Goal: Information Seeking & Learning: Learn about a topic

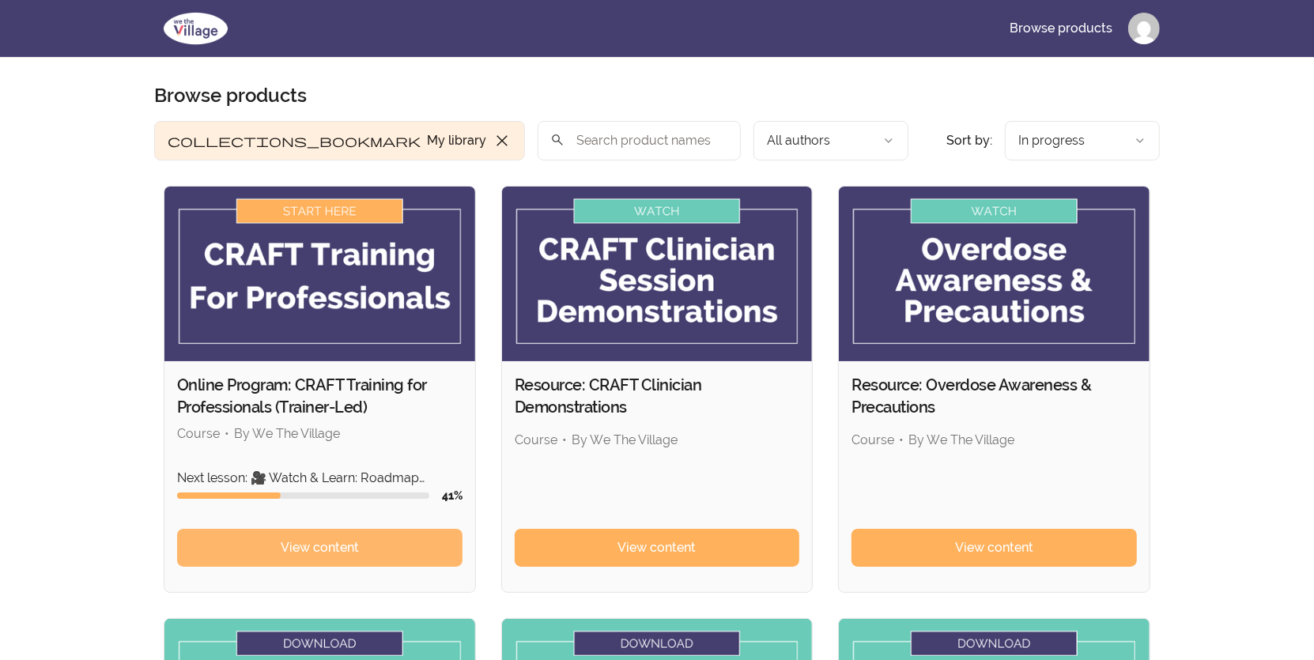
click at [358, 548] on span "View content" at bounding box center [320, 548] width 78 height 19
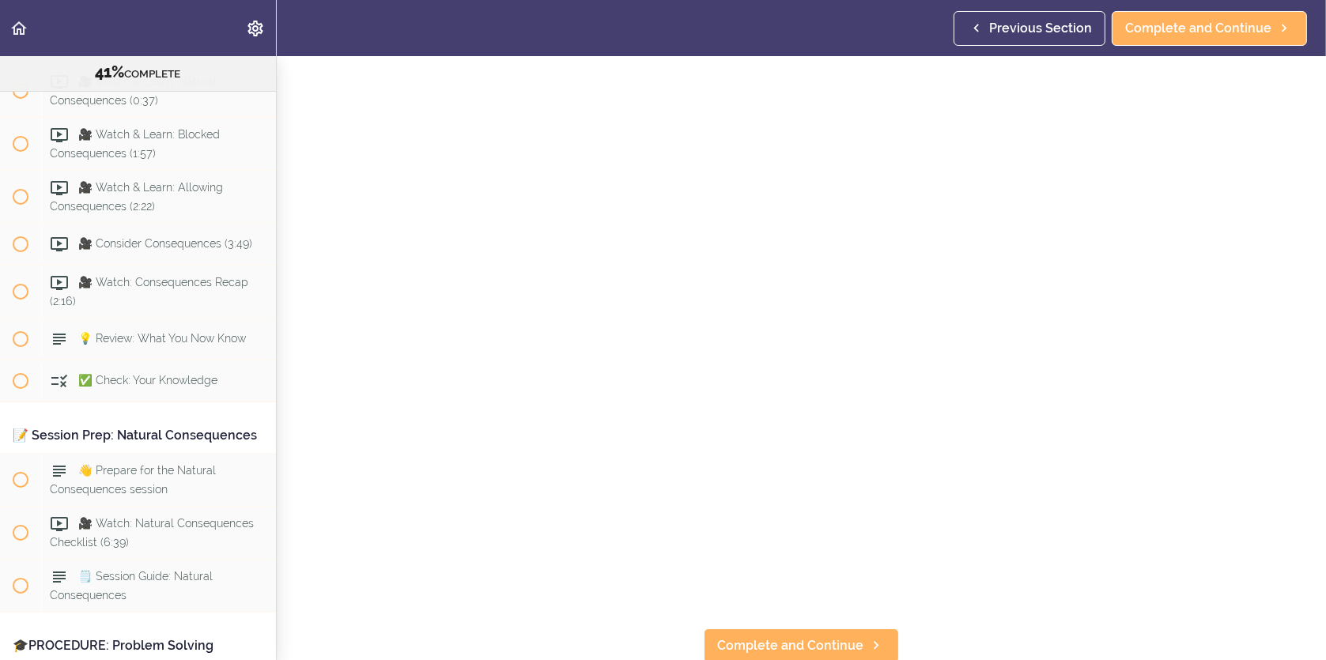
scroll to position [7111, 0]
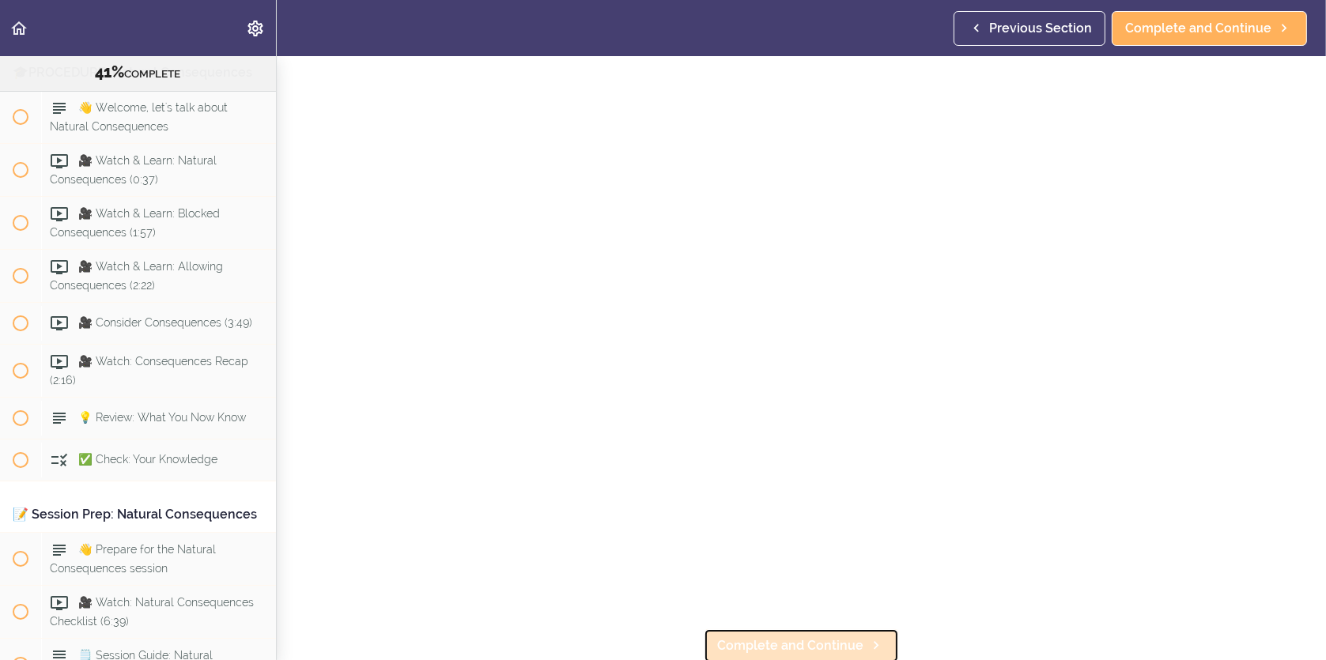
click at [808, 641] on span "Complete and Continue" at bounding box center [790, 646] width 146 height 19
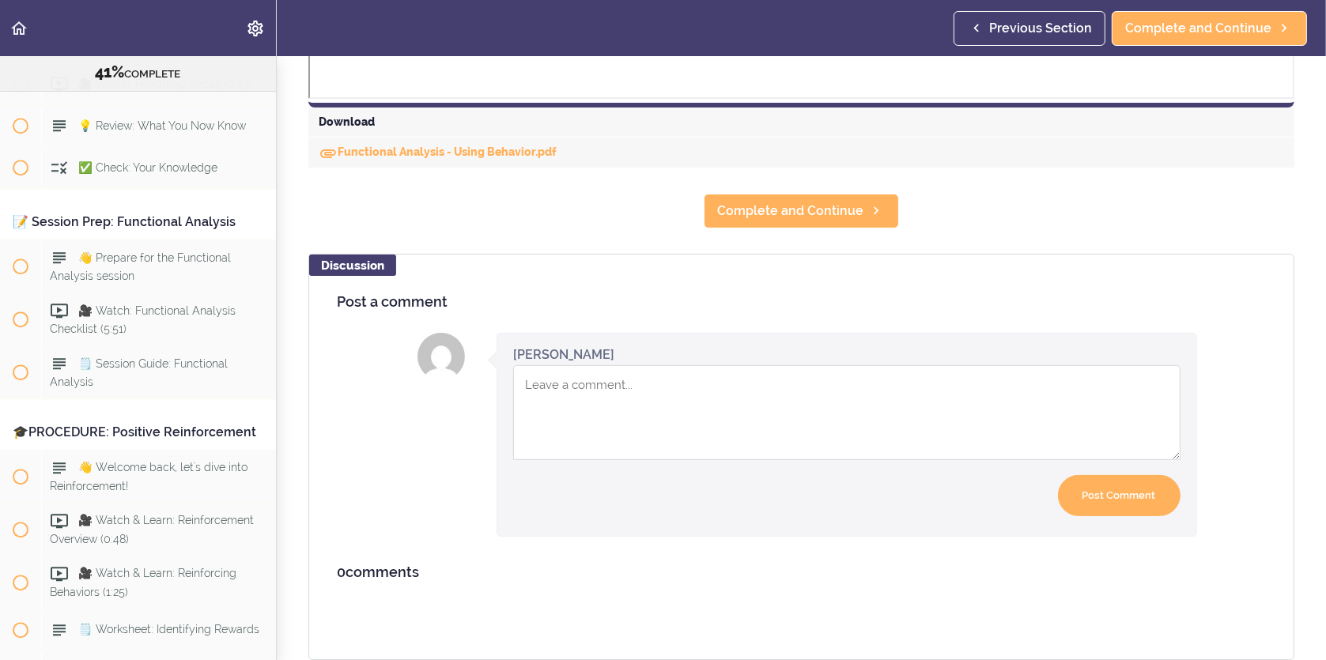
scroll to position [779, 0]
click at [736, 206] on span "Complete and Continue" at bounding box center [790, 211] width 146 height 19
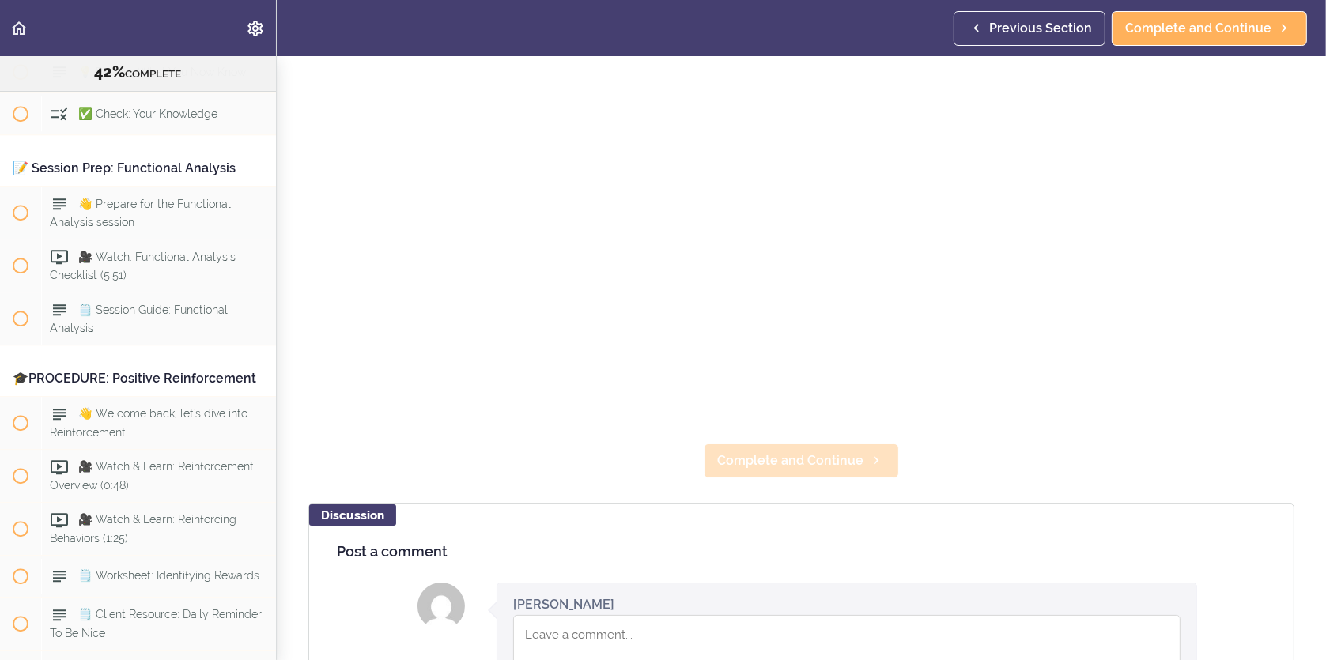
scroll to position [316, 0]
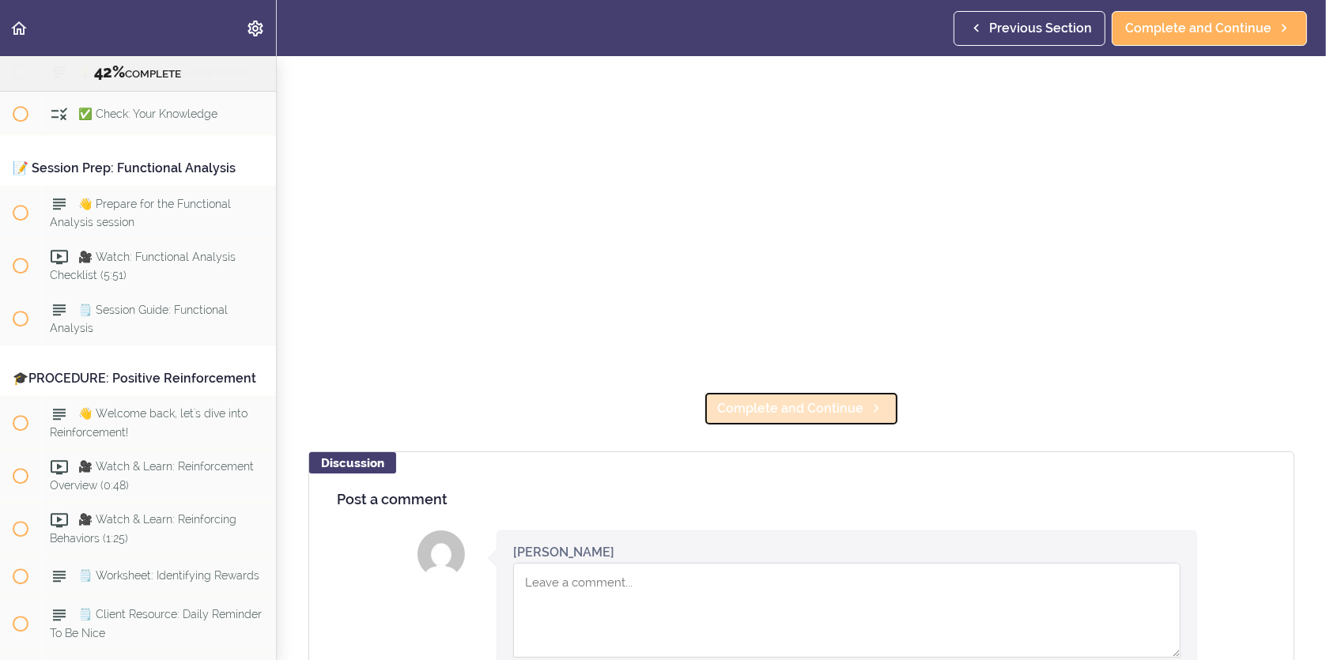
click at [785, 407] on span "Complete and Continue" at bounding box center [790, 408] width 146 height 19
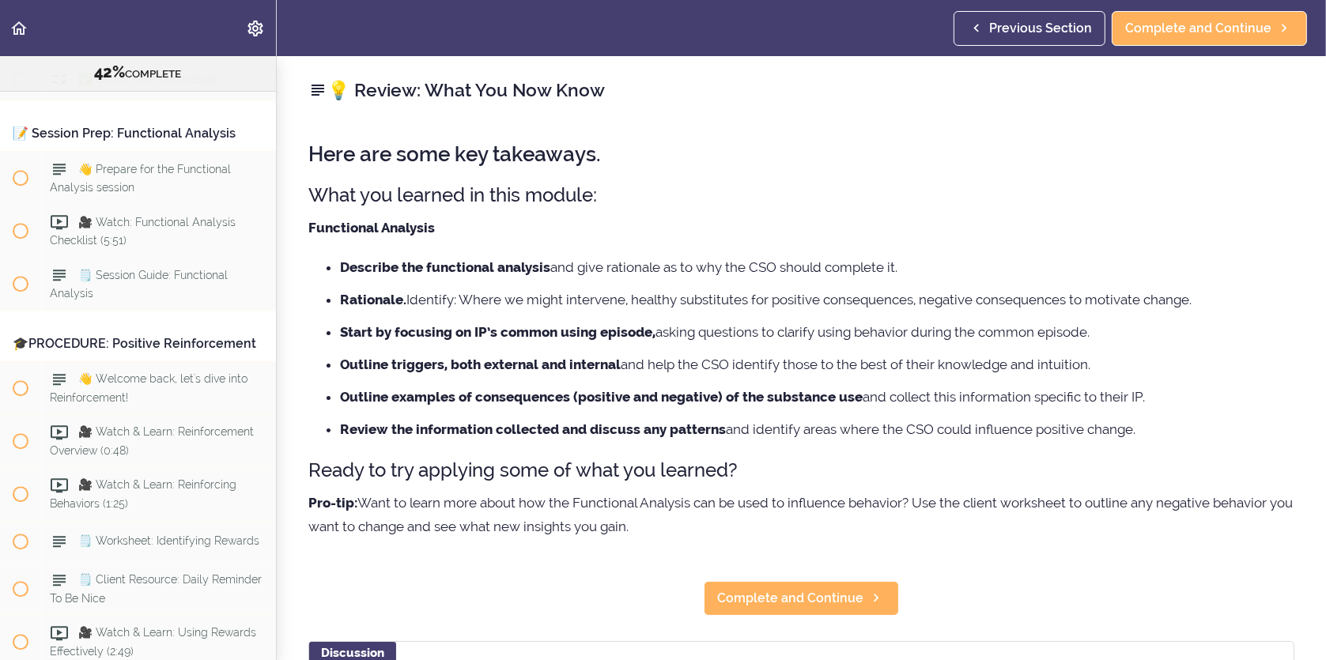
scroll to position [5372, 0]
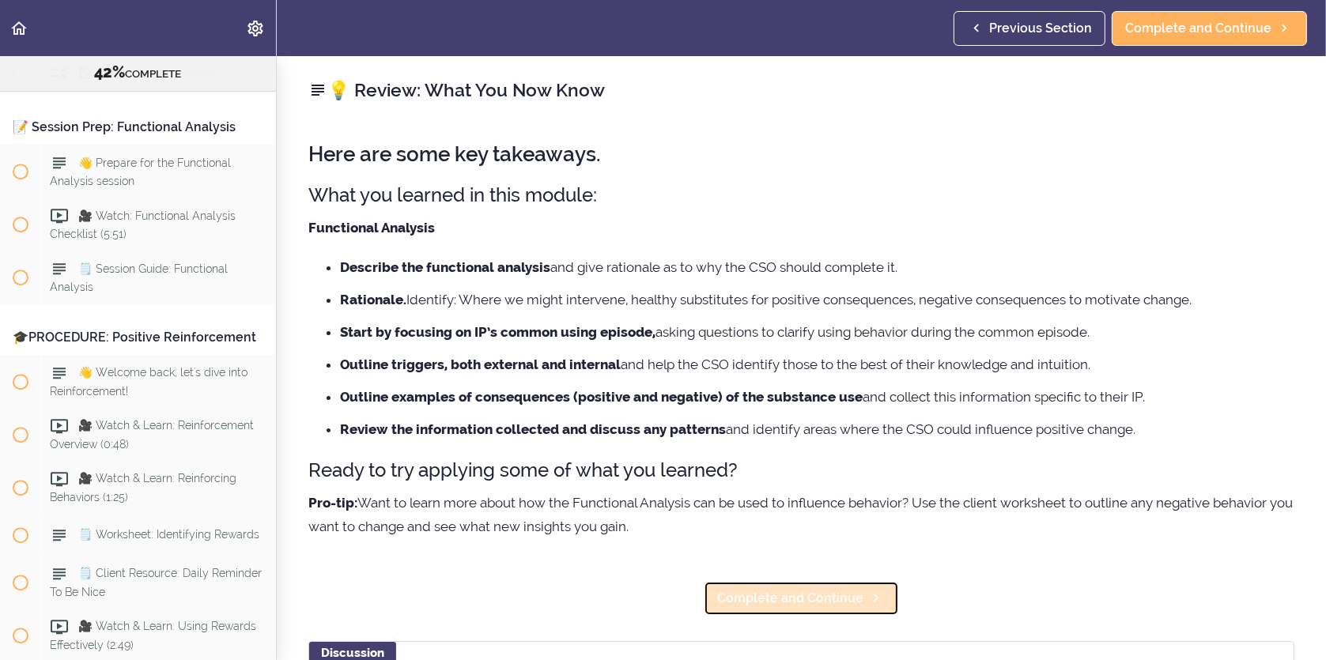
click at [779, 602] on span "Complete and Continue" at bounding box center [790, 598] width 146 height 19
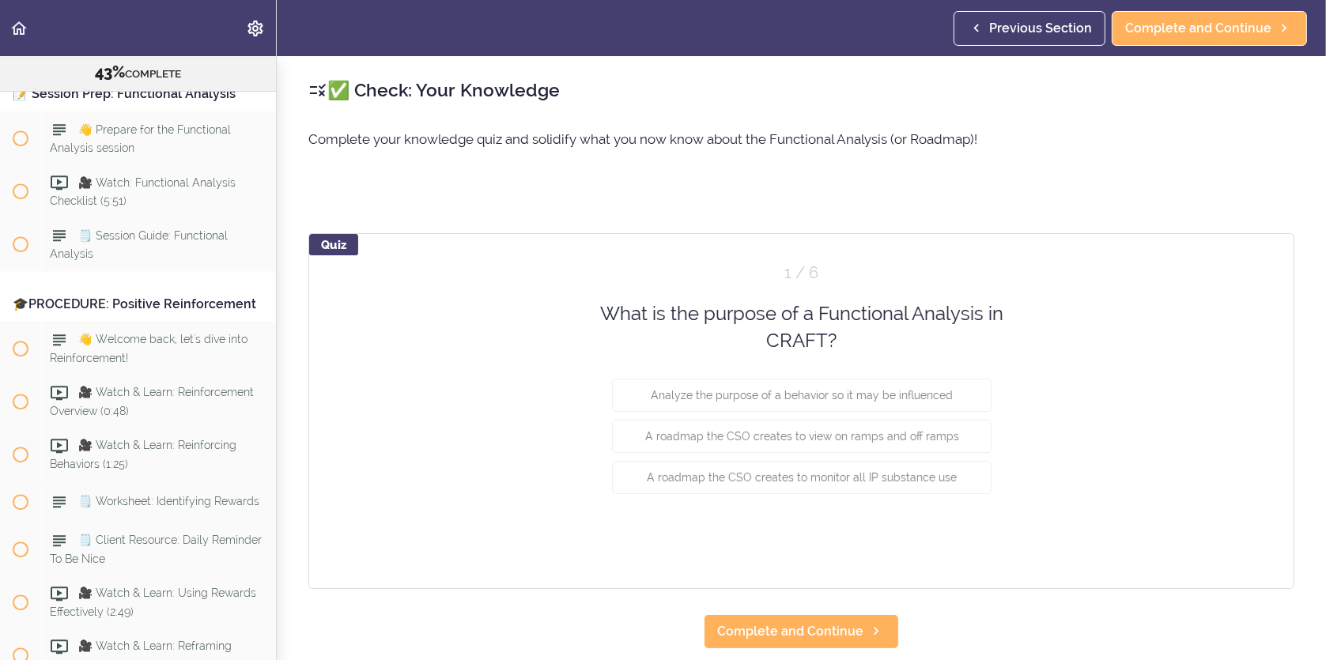
scroll to position [5413, 0]
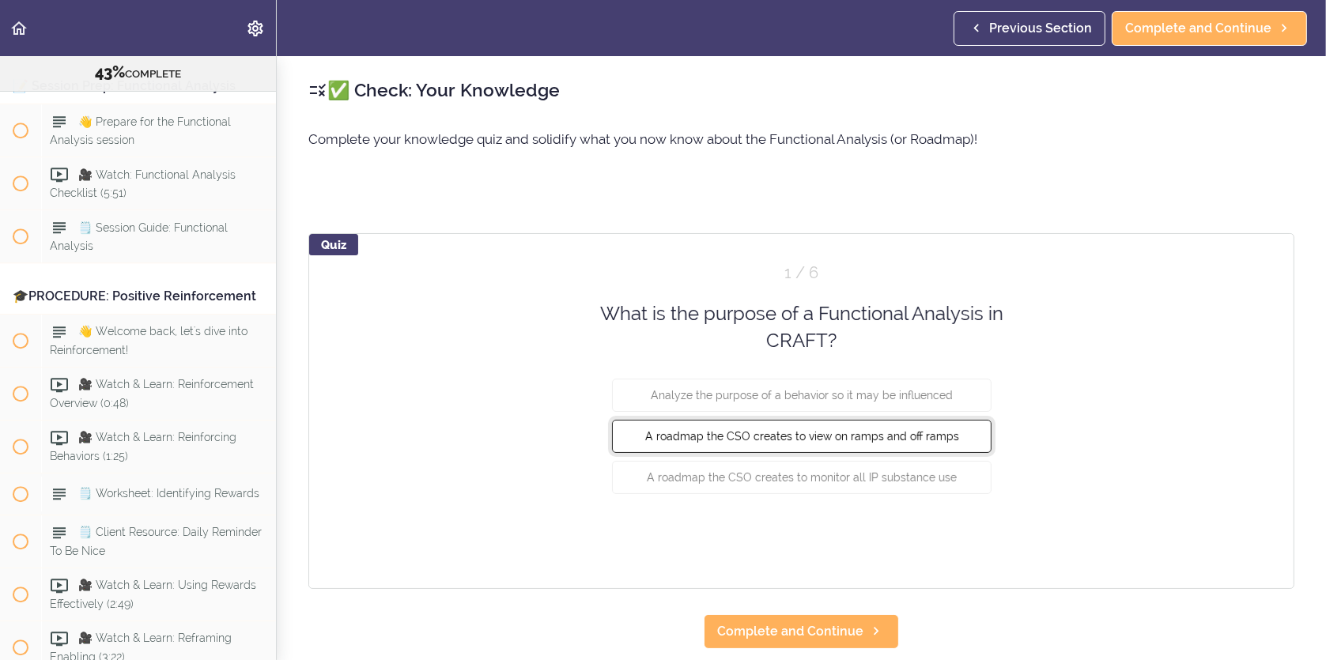
click at [867, 439] on span "A roadmap the CSO creates to view on ramps and off ramps" at bounding box center [801, 435] width 314 height 13
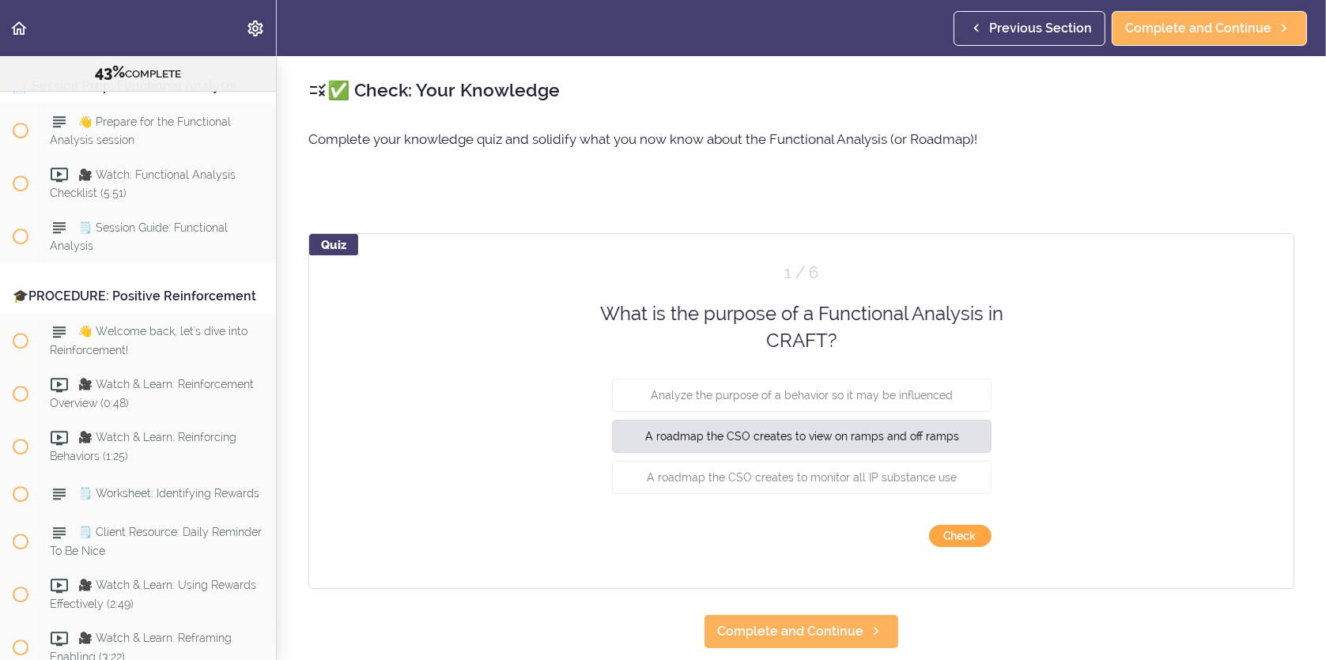
click at [957, 537] on button "Check" at bounding box center [960, 536] width 62 height 22
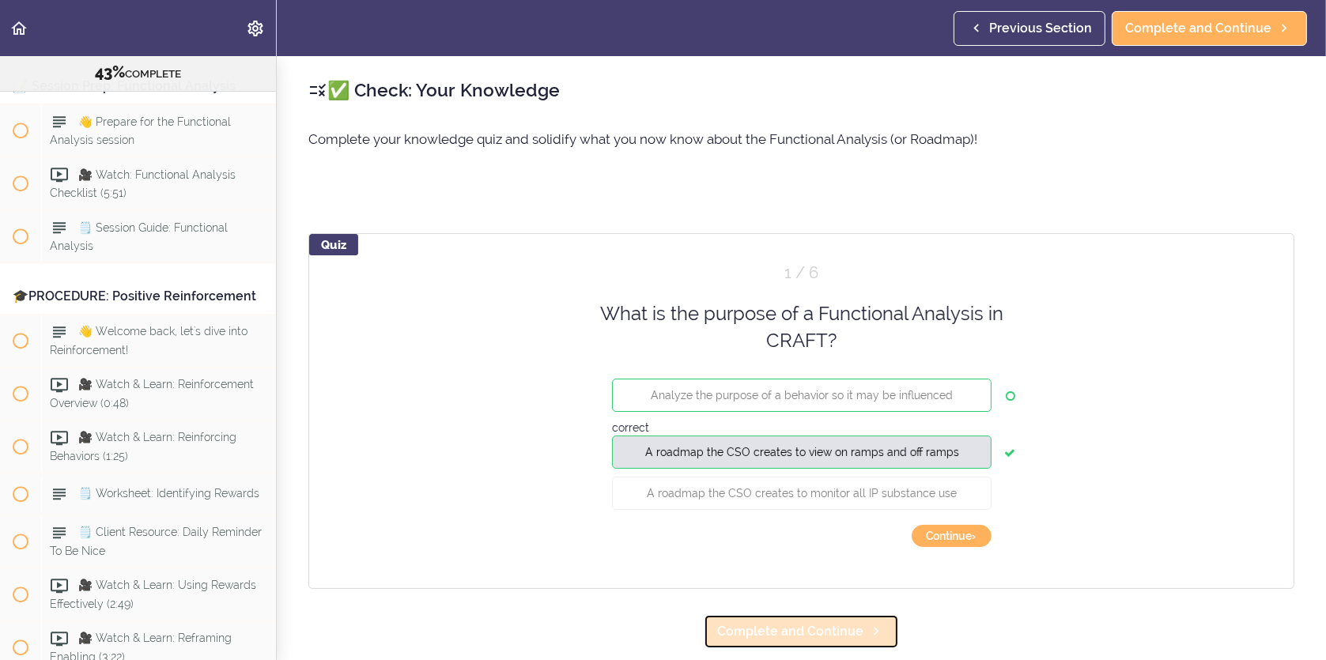
click at [867, 634] on icon at bounding box center [876, 631] width 19 height 17
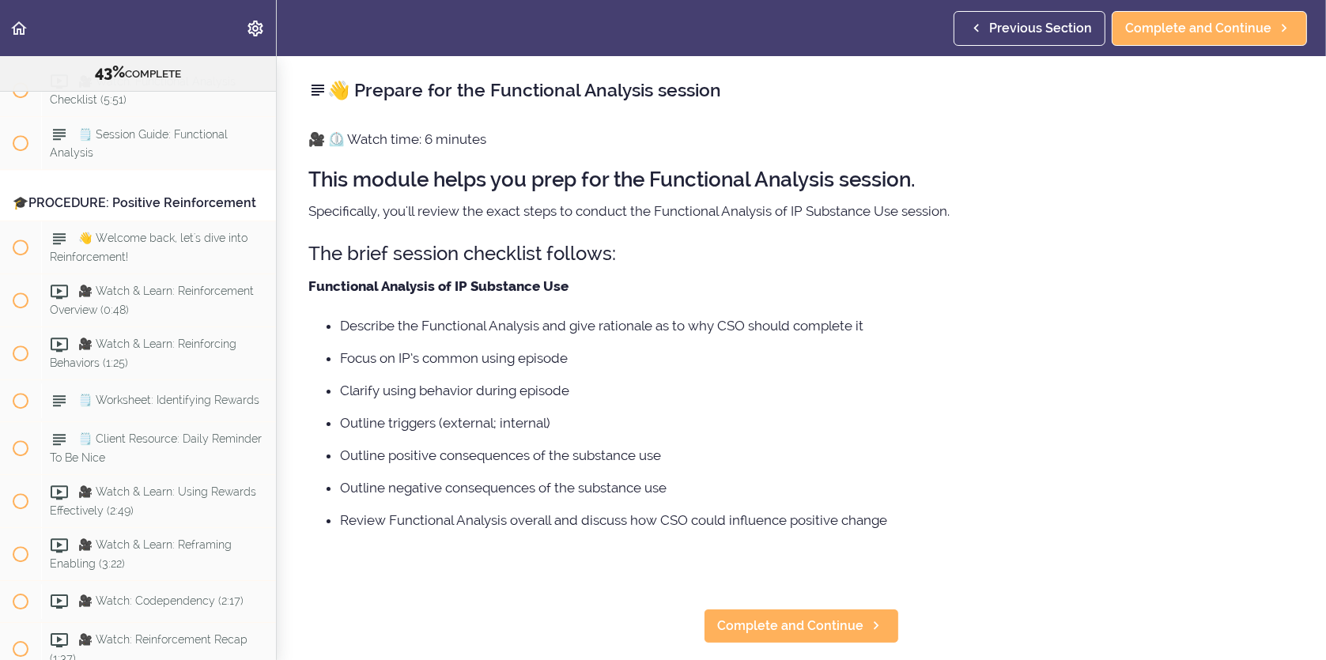
scroll to position [5507, 0]
click at [803, 630] on span "Complete and Continue" at bounding box center [790, 626] width 146 height 19
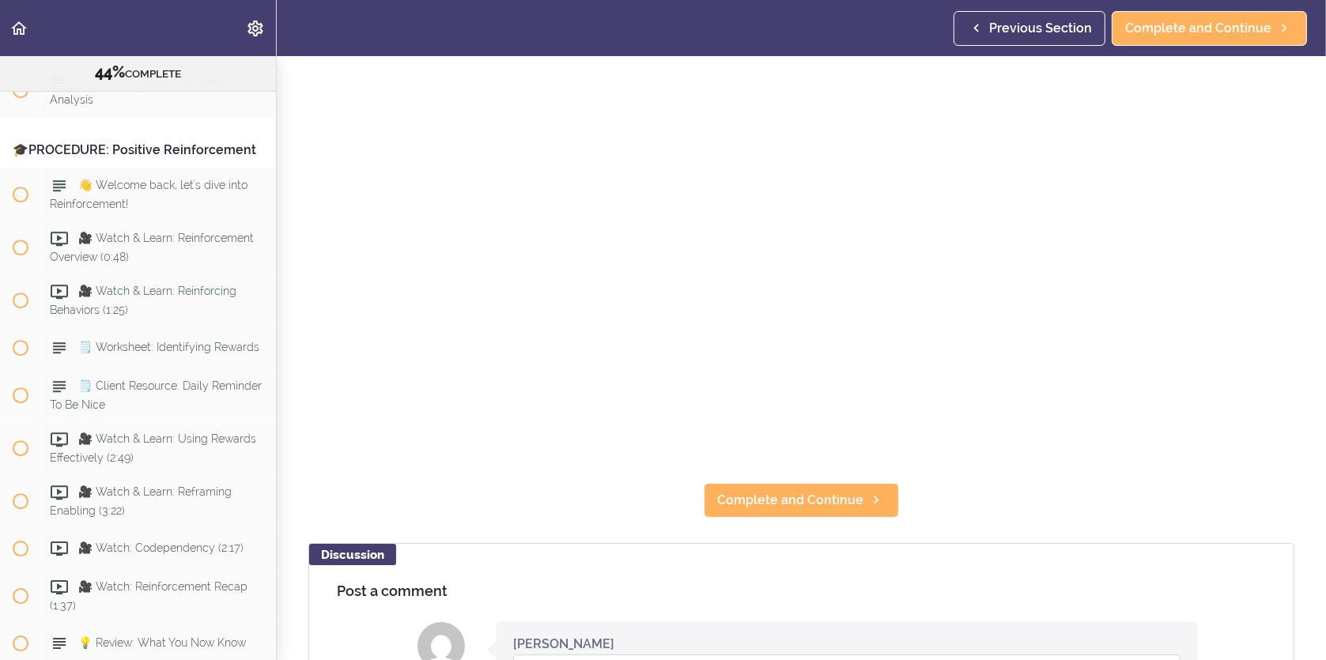
scroll to position [316, 0]
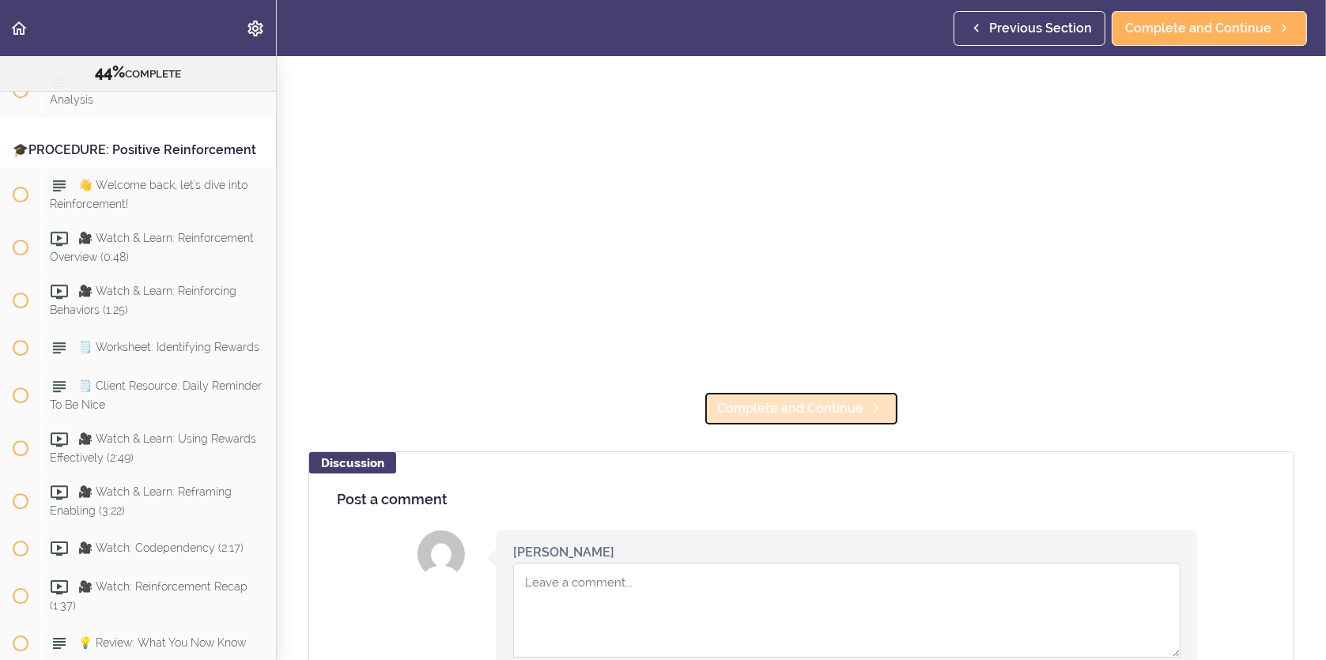
click at [833, 399] on span "Complete and Continue" at bounding box center [790, 408] width 146 height 19
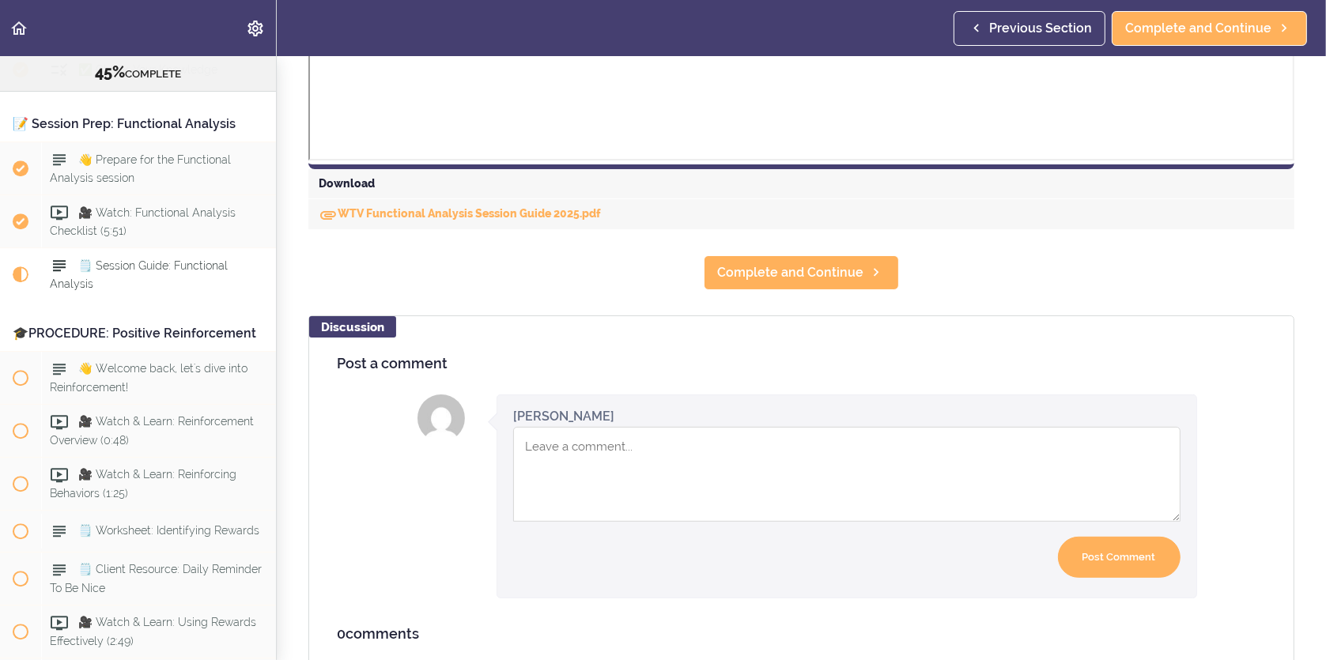
scroll to position [712, 0]
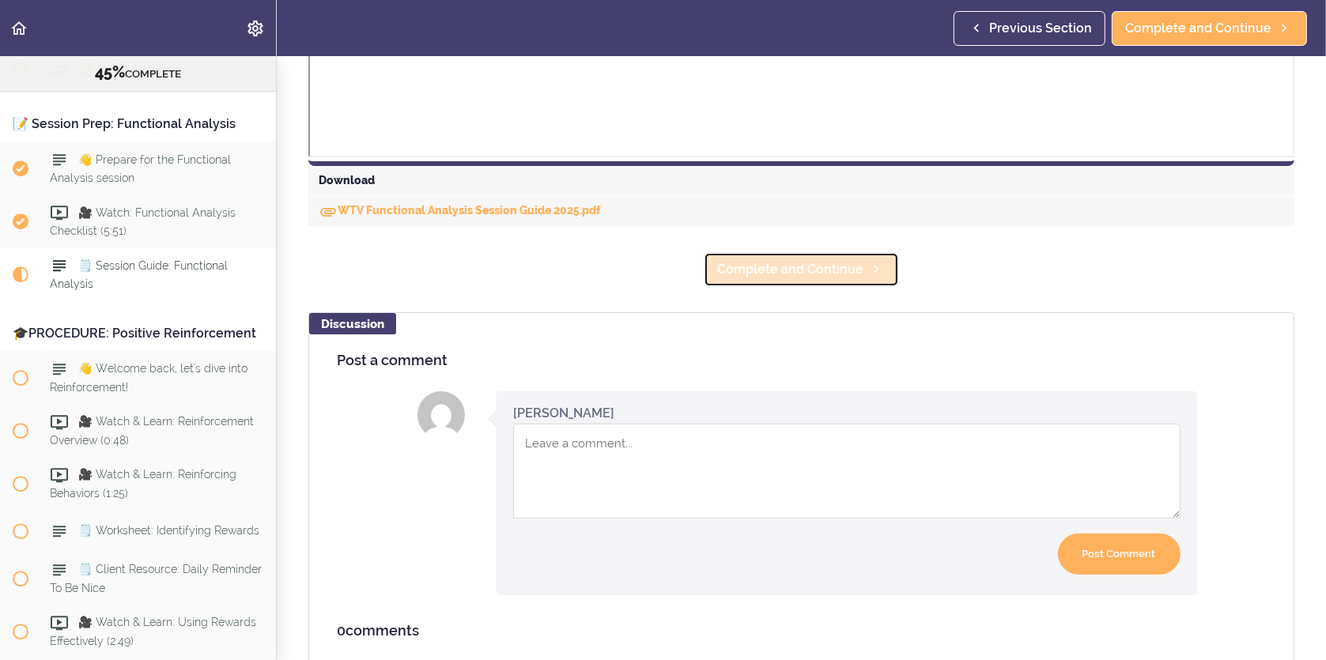
click at [754, 274] on span "Complete and Continue" at bounding box center [790, 269] width 146 height 19
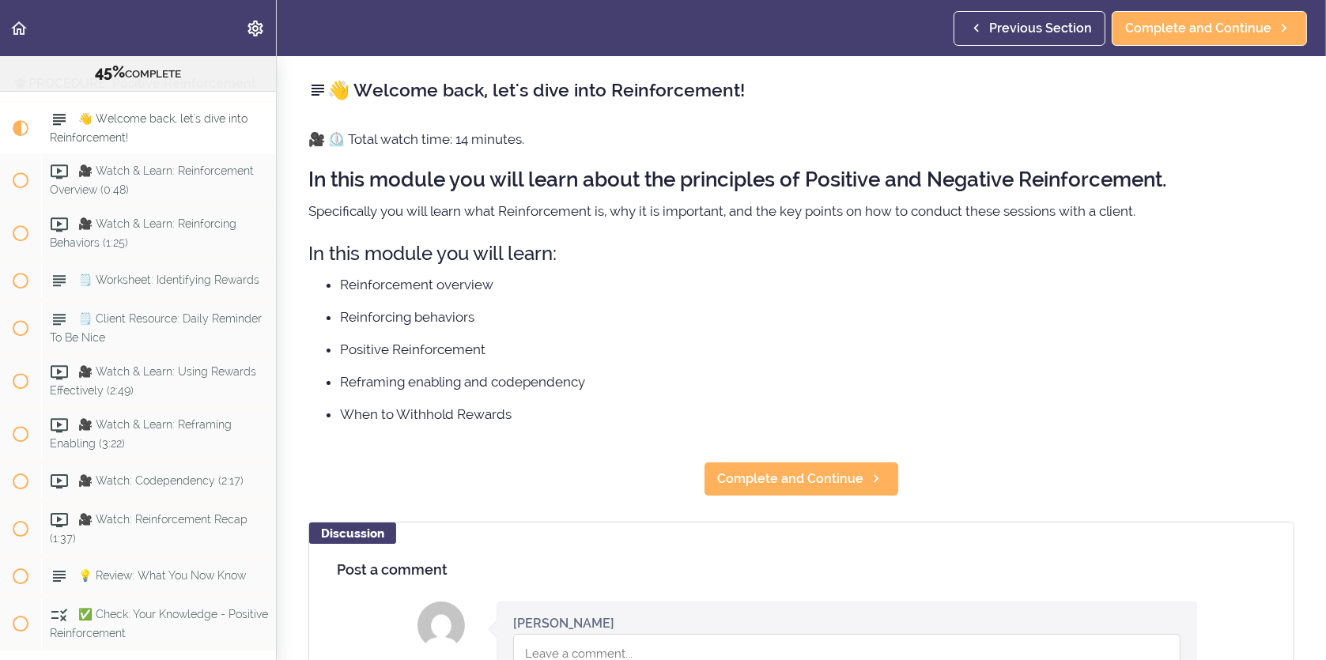
scroll to position [5716, 0]
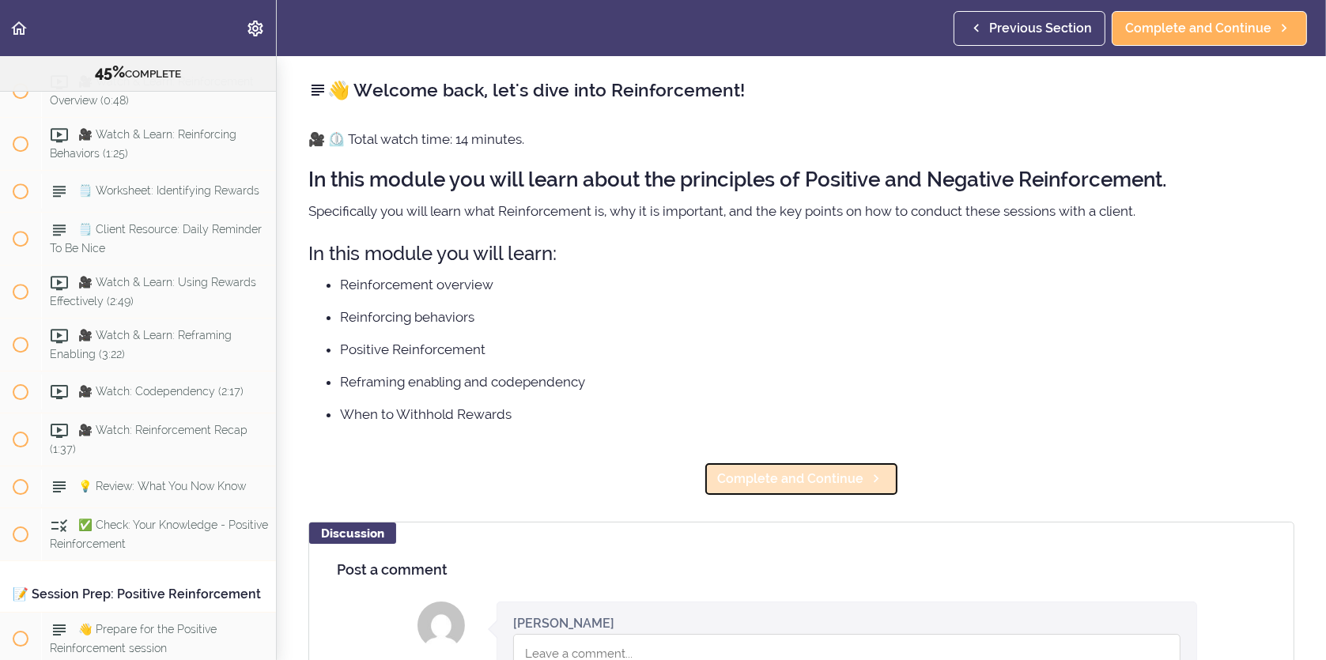
click at [879, 472] on link "Complete and Continue" at bounding box center [801, 479] width 195 height 35
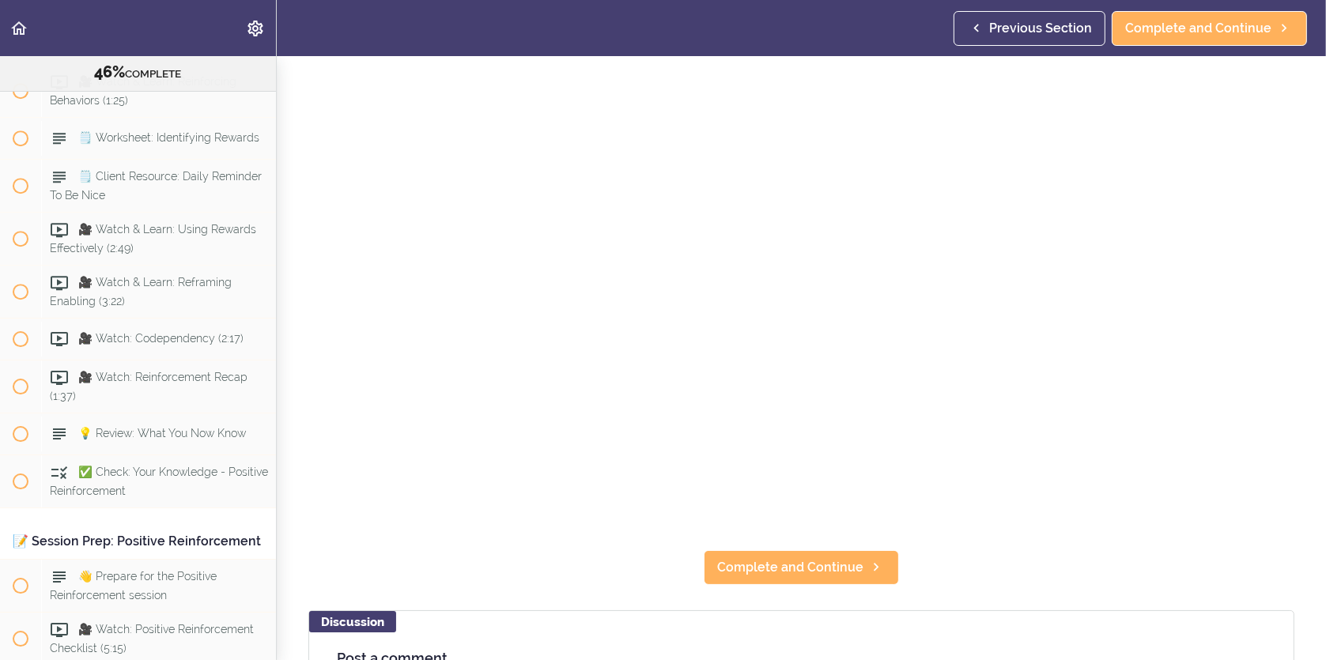
scroll to position [158, 0]
click at [731, 557] on span "Complete and Continue" at bounding box center [790, 566] width 146 height 19
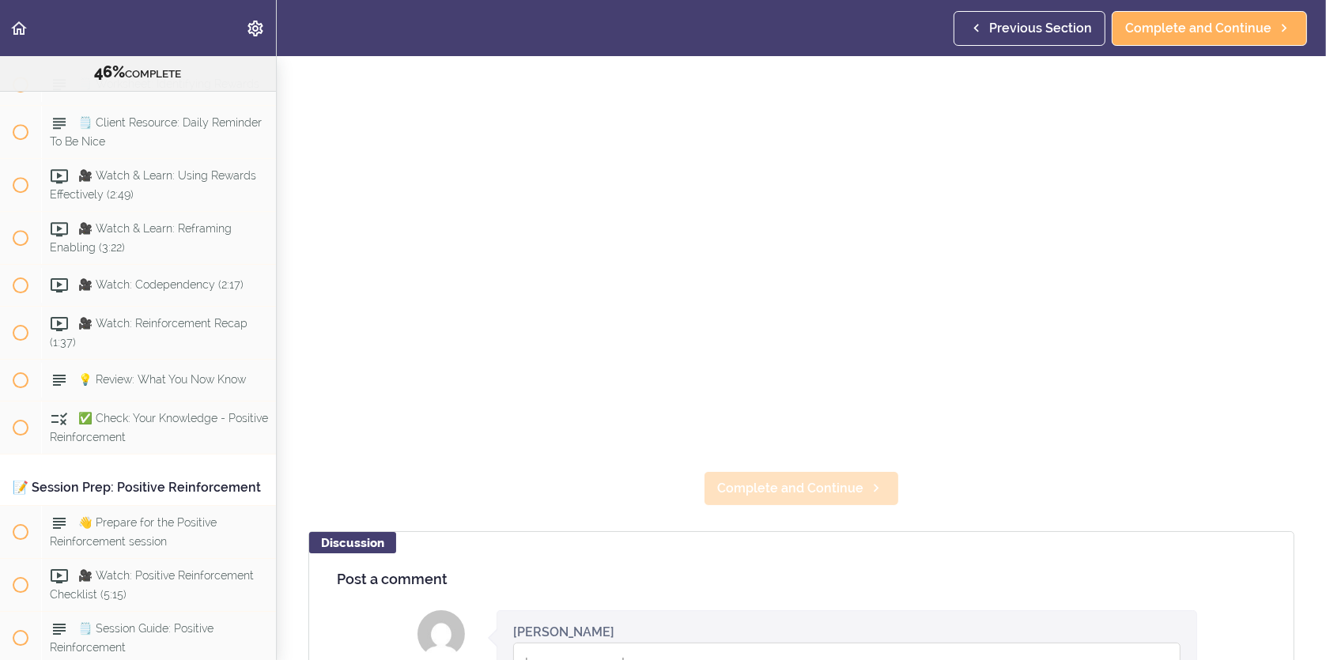
scroll to position [237, 0]
click at [738, 471] on link "Complete and Continue" at bounding box center [801, 488] width 195 height 35
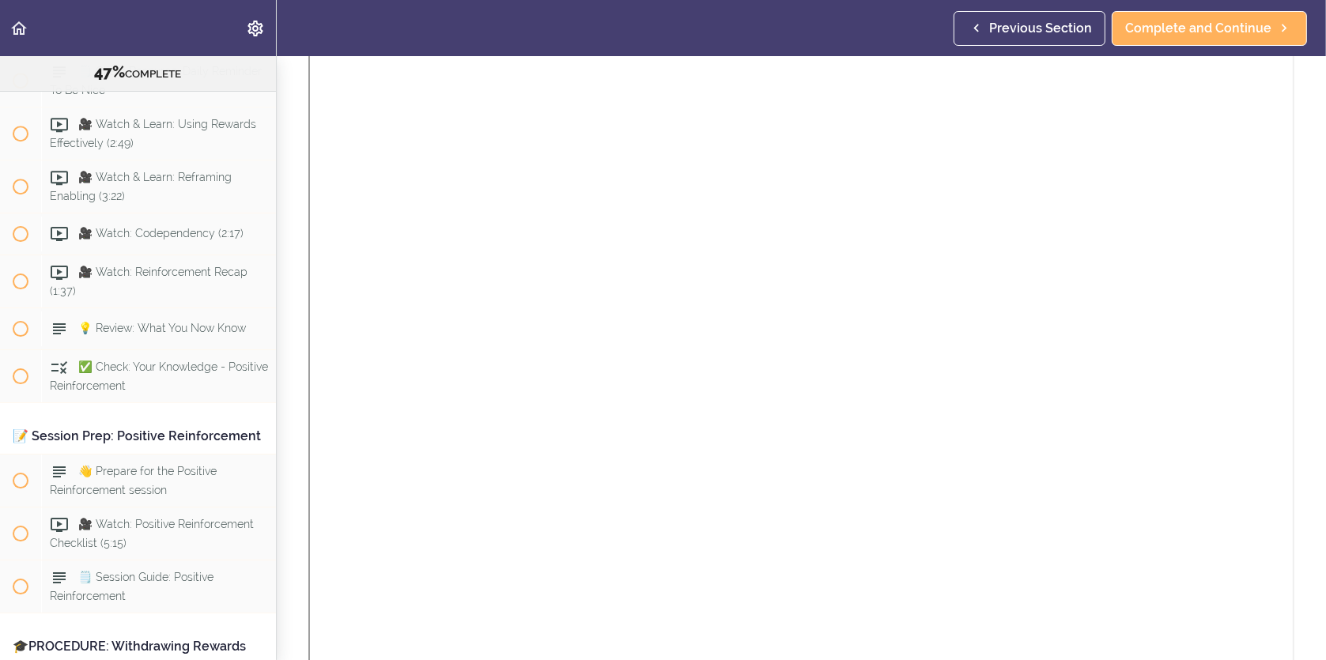
scroll to position [349, 0]
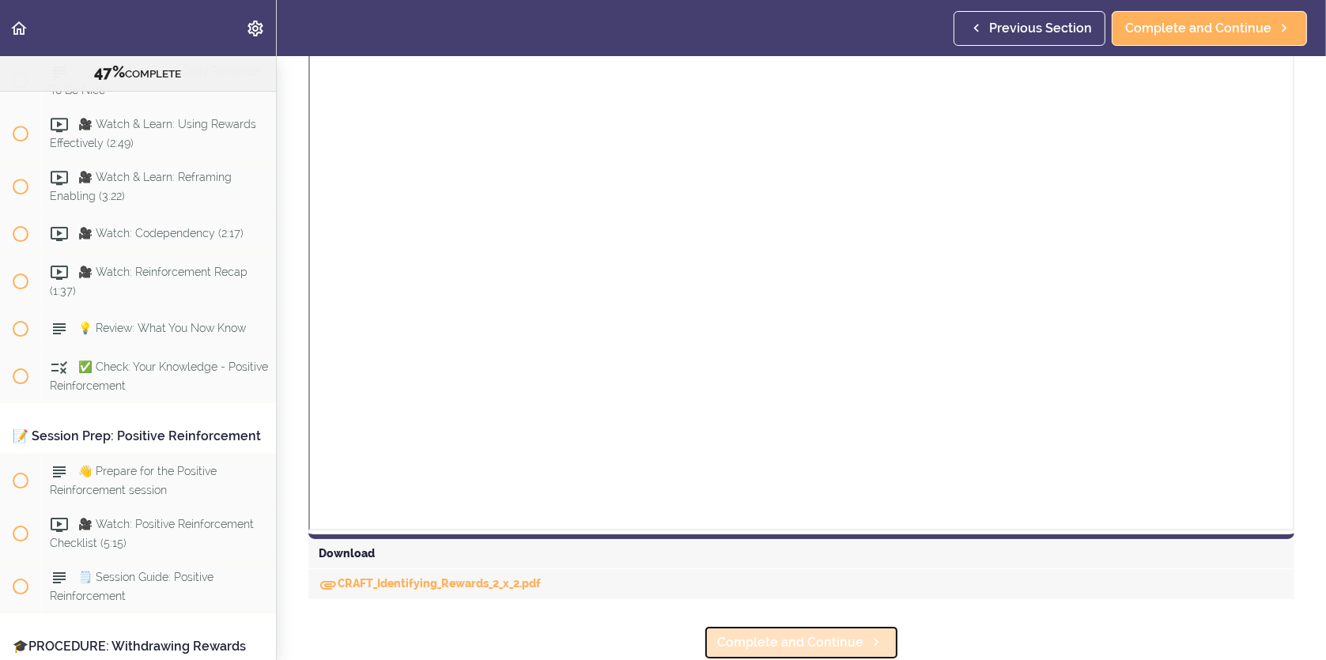
click at [803, 637] on span "Complete and Continue" at bounding box center [790, 642] width 146 height 19
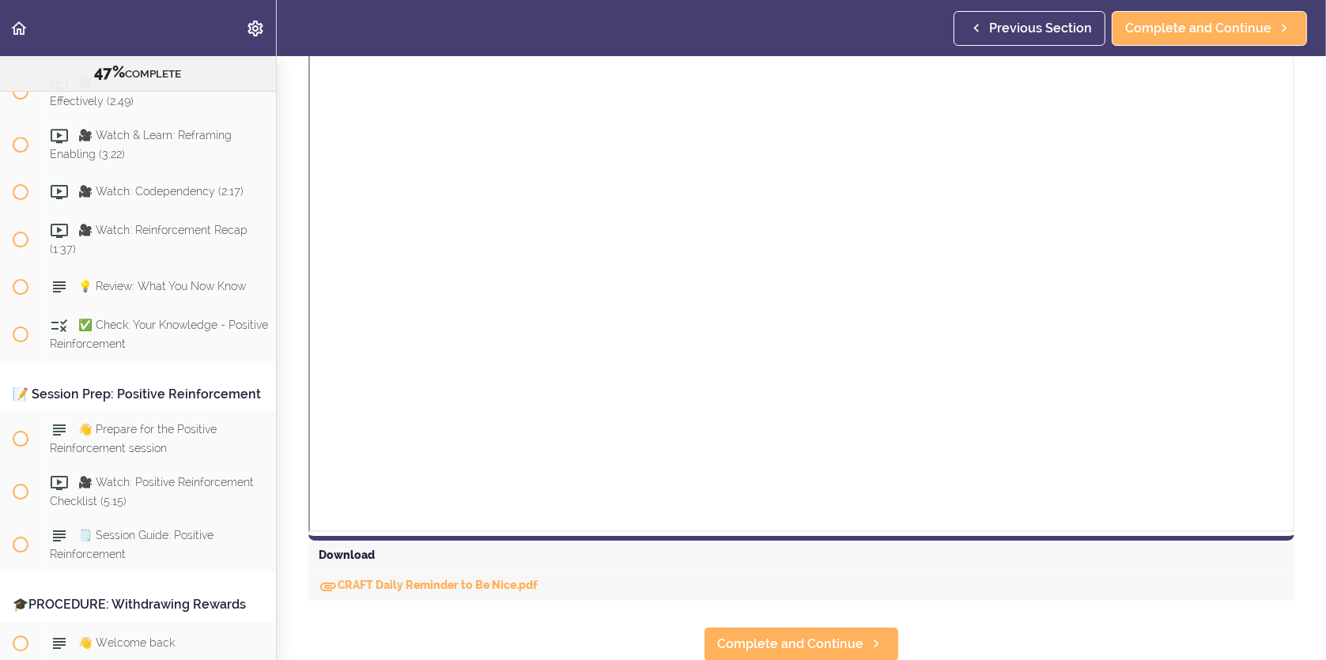
scroll to position [349, 0]
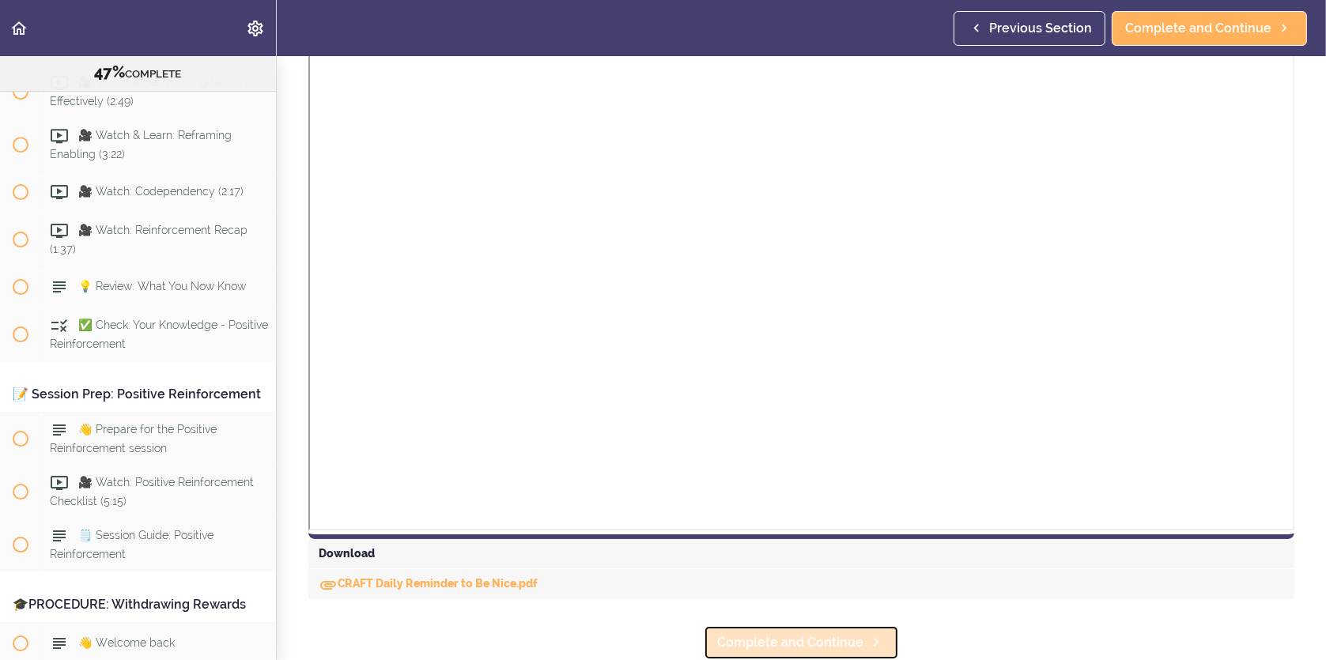
click at [789, 633] on span "Complete and Continue" at bounding box center [790, 642] width 146 height 19
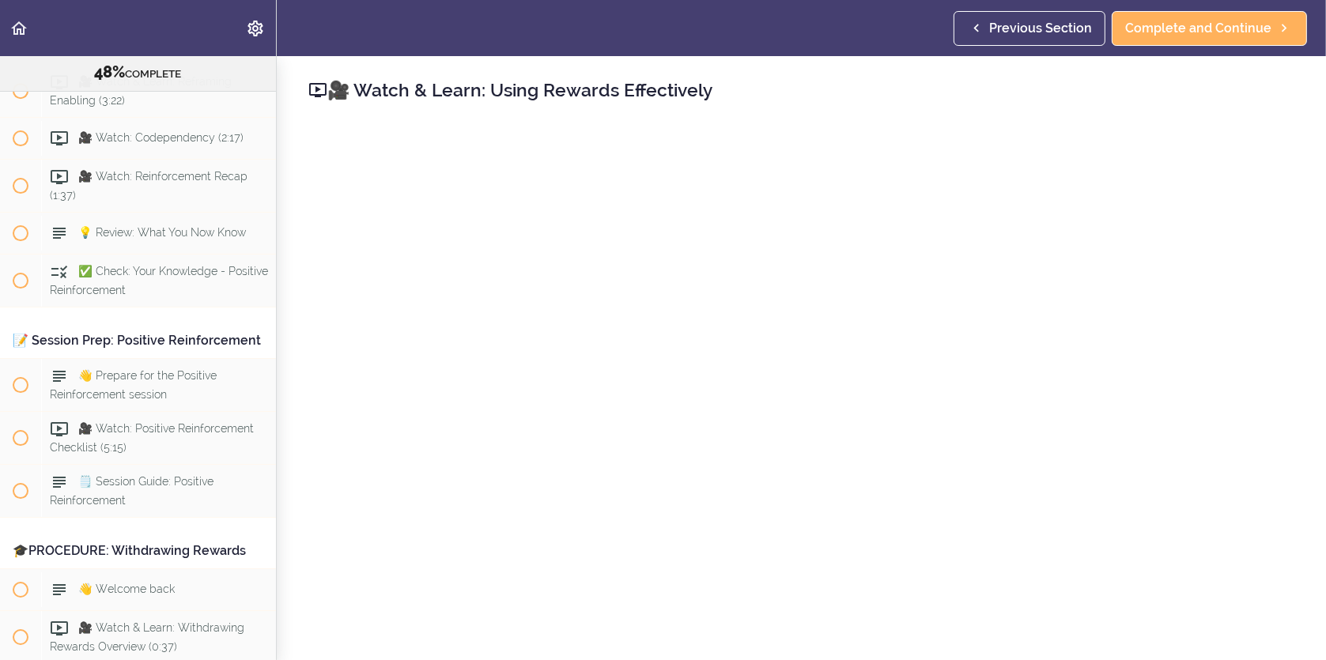
scroll to position [237, 0]
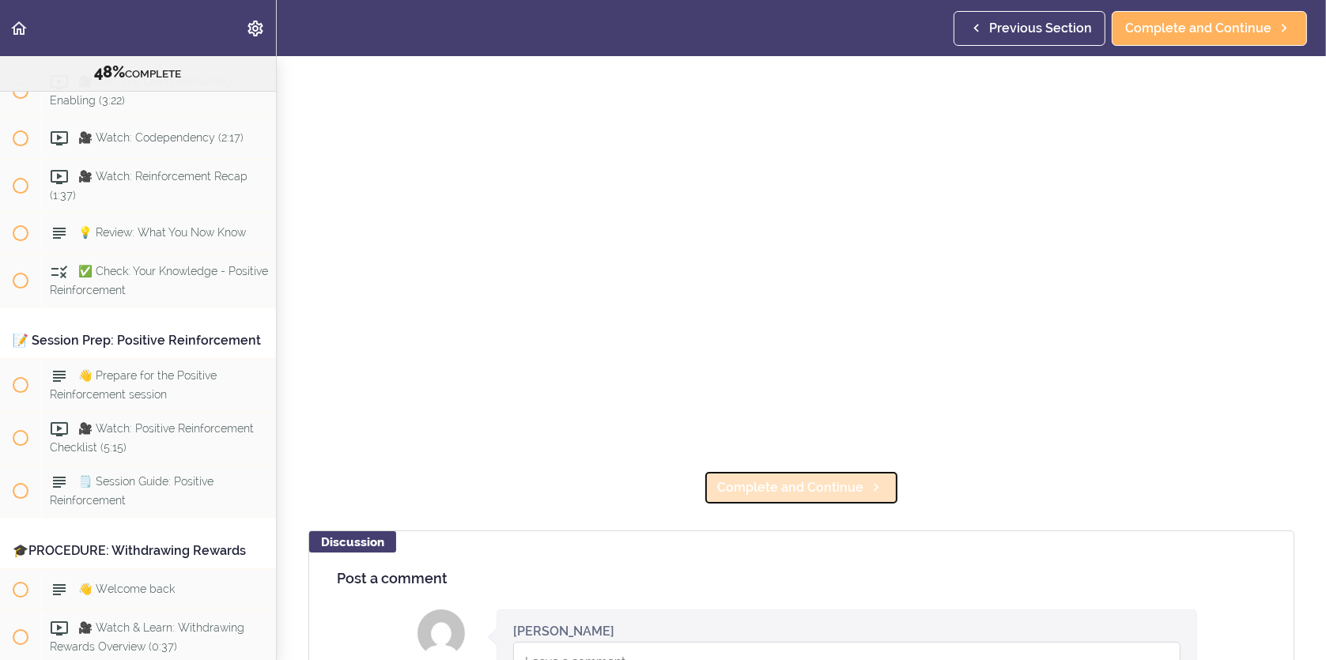
click at [729, 491] on link "Complete and Continue" at bounding box center [801, 488] width 195 height 35
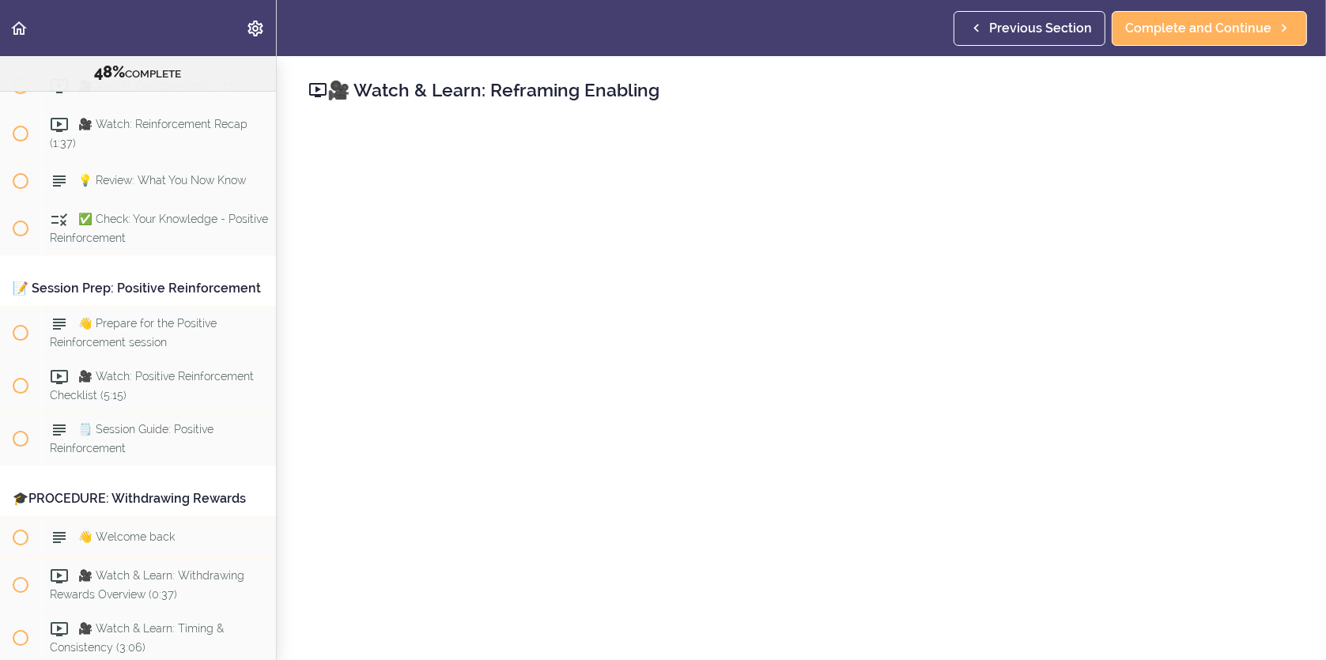
scroll to position [79, 0]
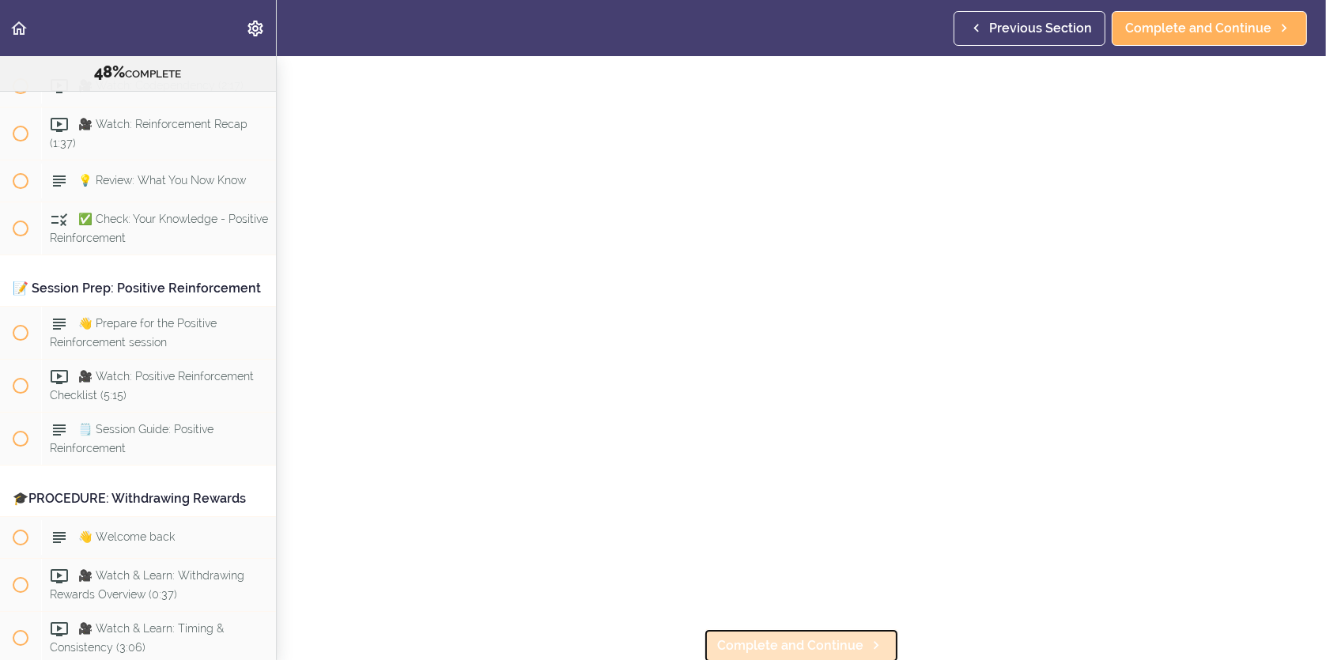
click at [846, 637] on span "Complete and Continue" at bounding box center [790, 646] width 146 height 19
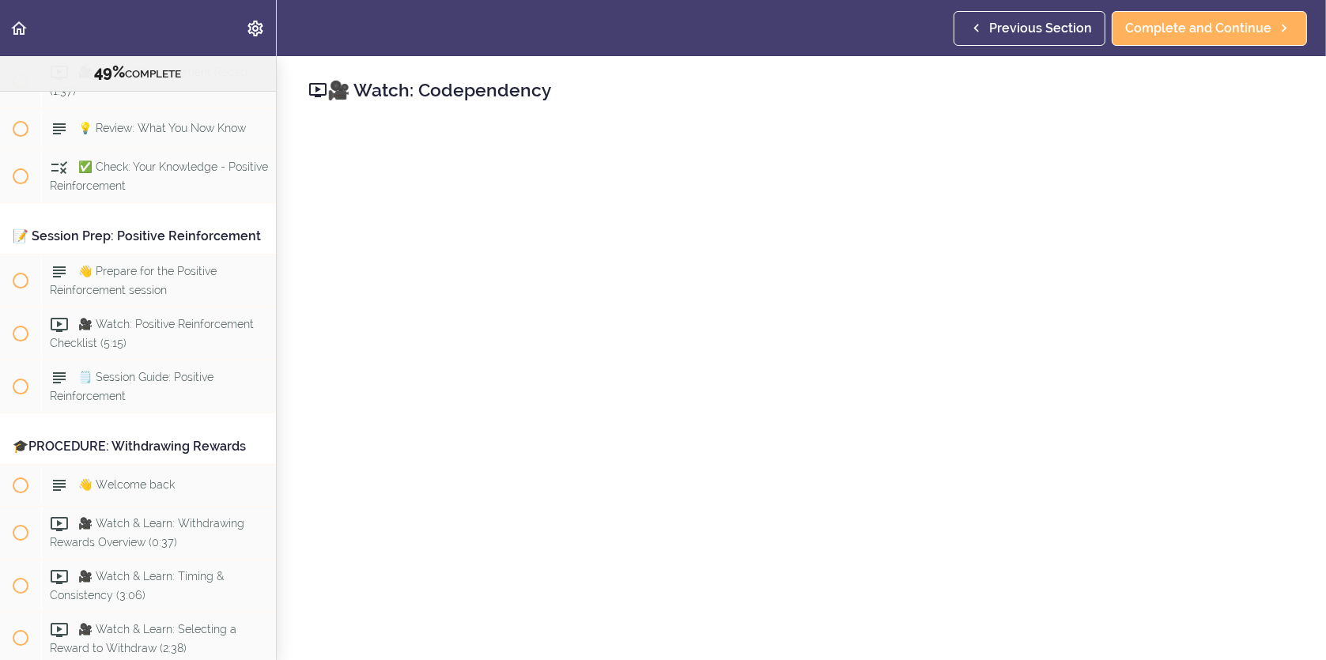
scroll to position [158, 0]
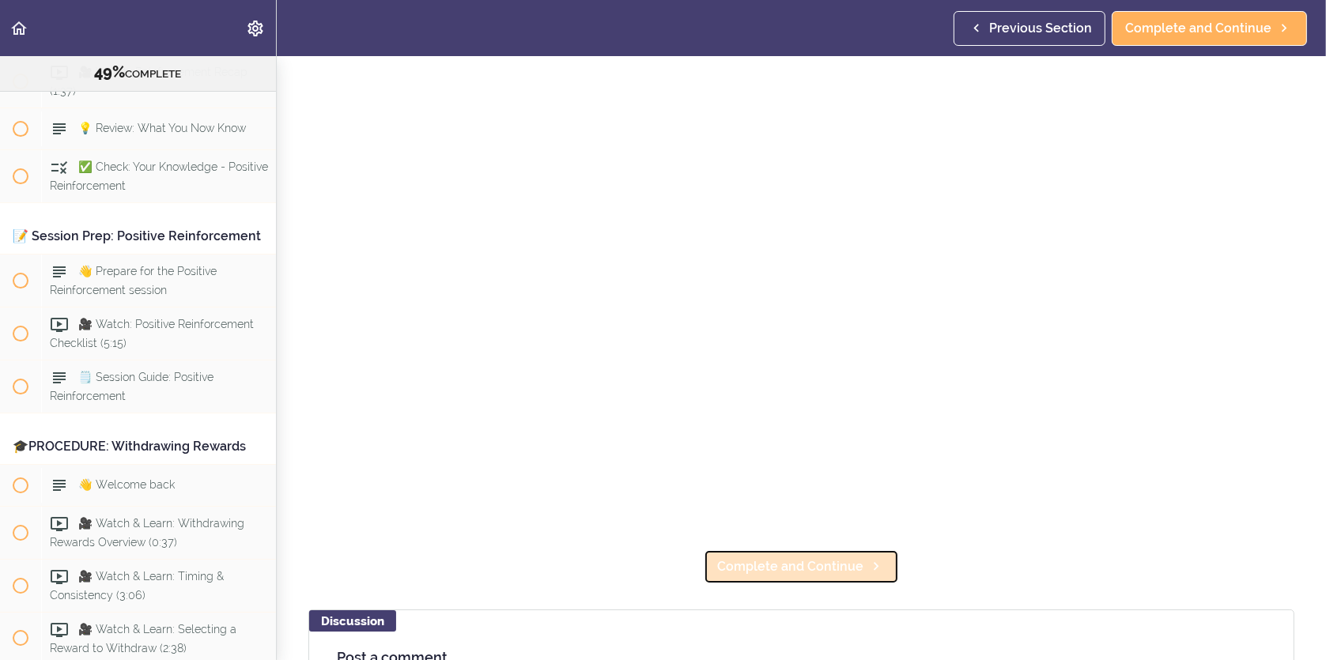
click at [770, 568] on span "Complete and Continue" at bounding box center [790, 566] width 146 height 19
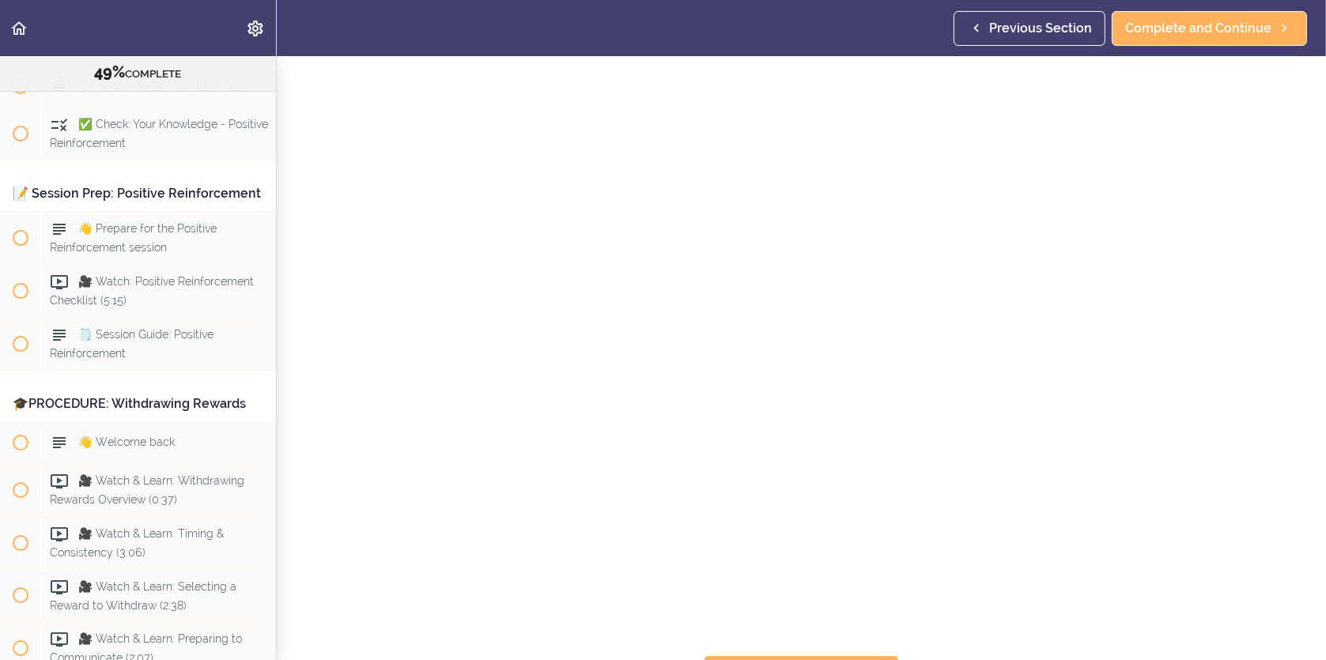
scroll to position [79, 0]
click at [814, 641] on span "Complete and Continue" at bounding box center [790, 646] width 146 height 19
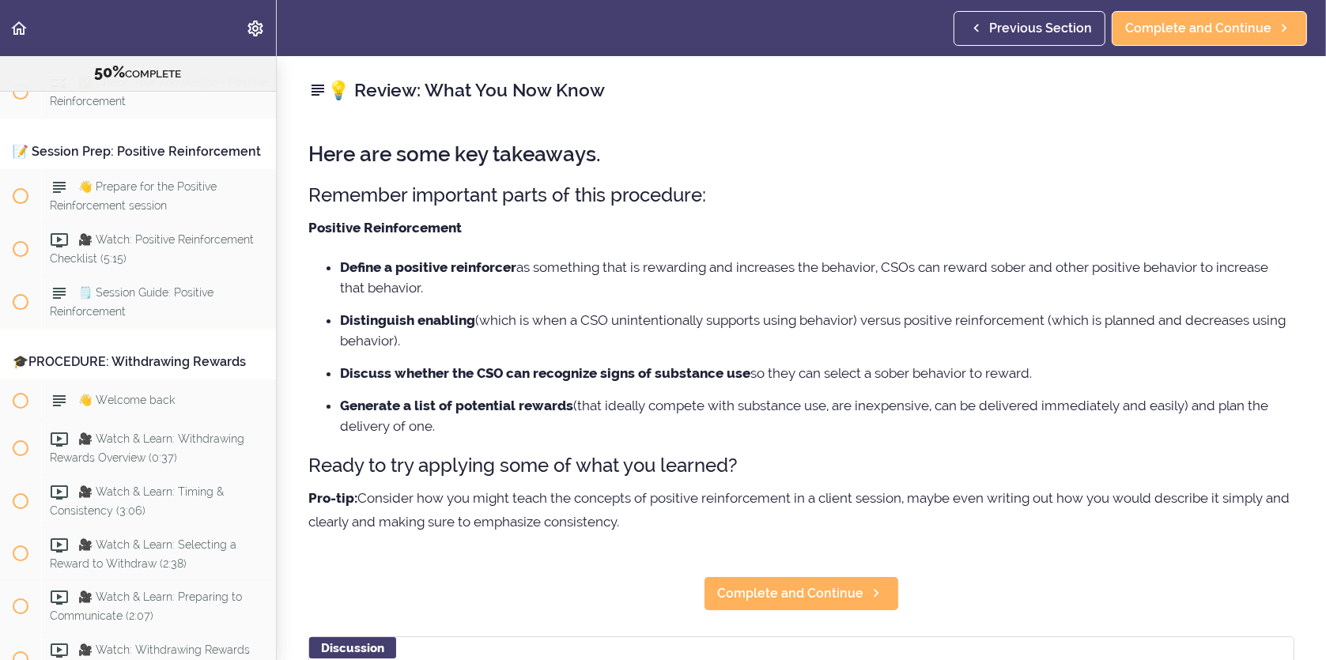
scroll to position [6169, 0]
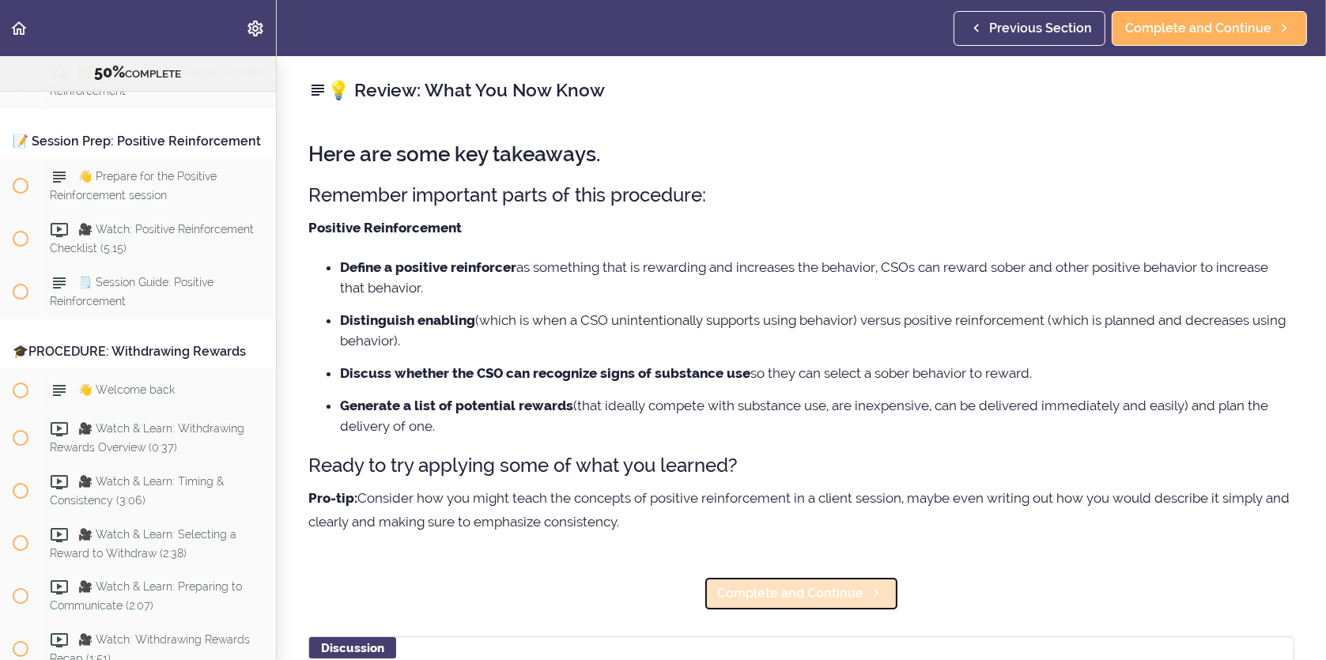
click at [822, 593] on span "Complete and Continue" at bounding box center [790, 593] width 146 height 19
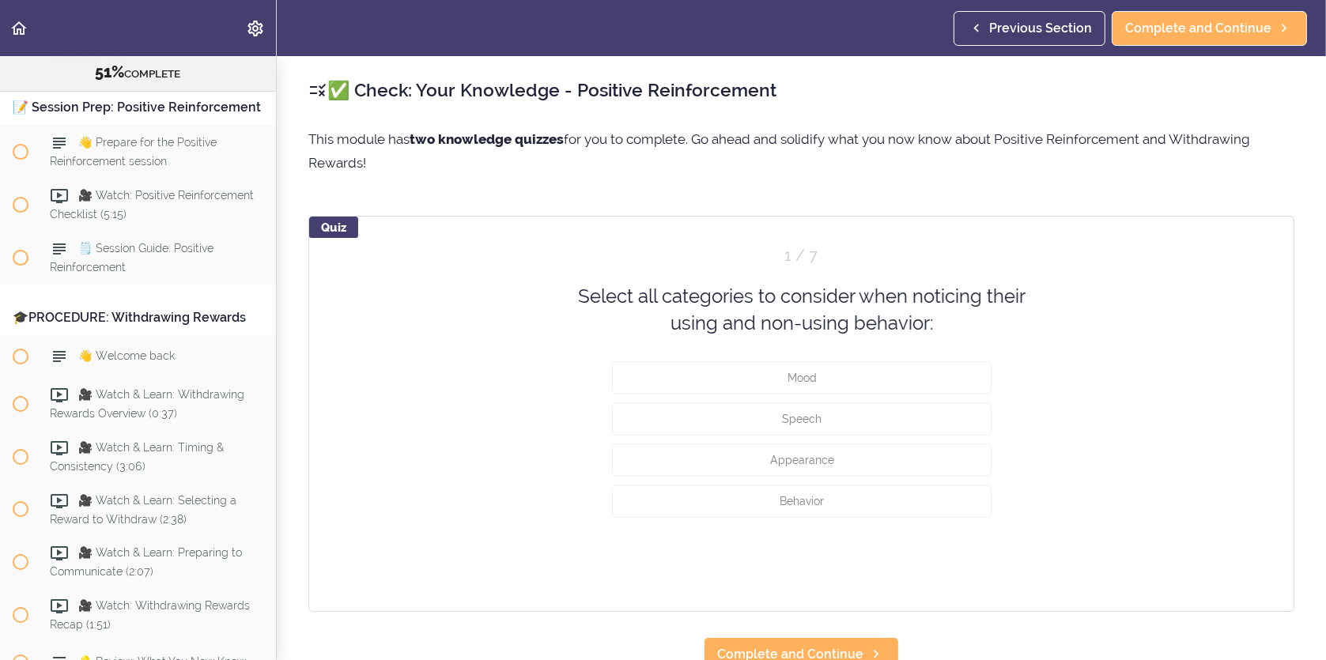
scroll to position [6211, 0]
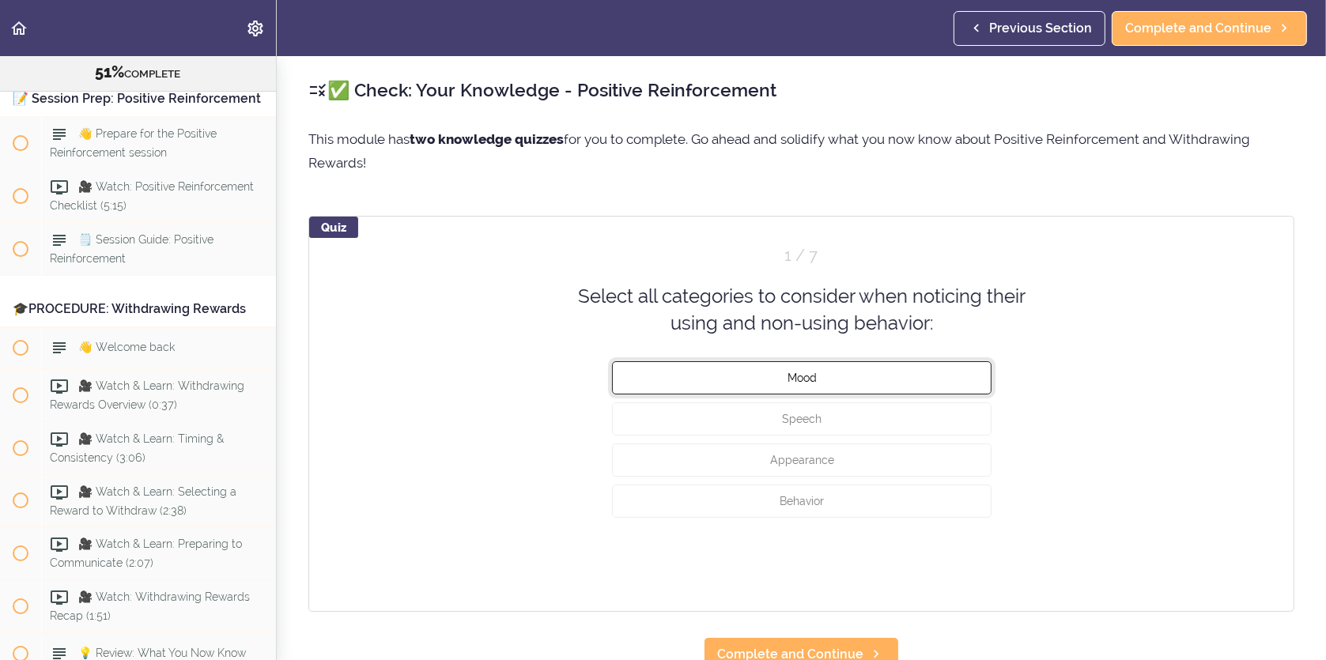
click at [799, 382] on span "Mood" at bounding box center [801, 377] width 29 height 13
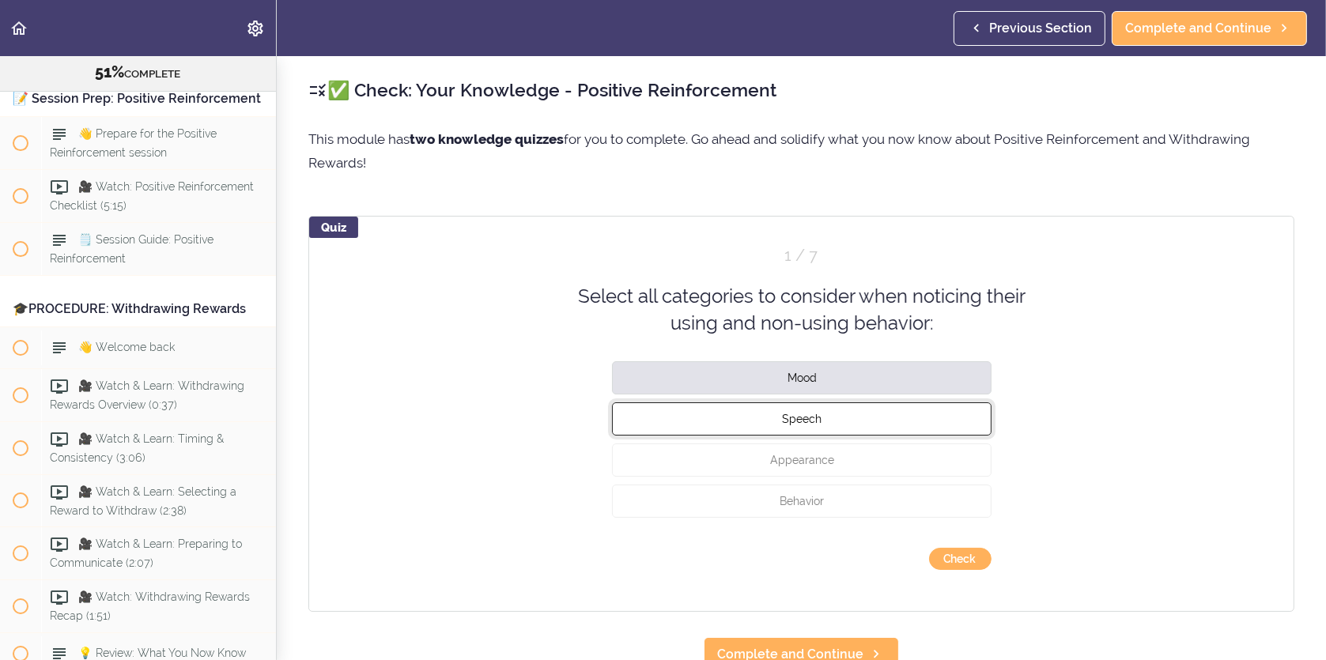
click at [809, 418] on span "Speech" at bounding box center [802, 418] width 40 height 13
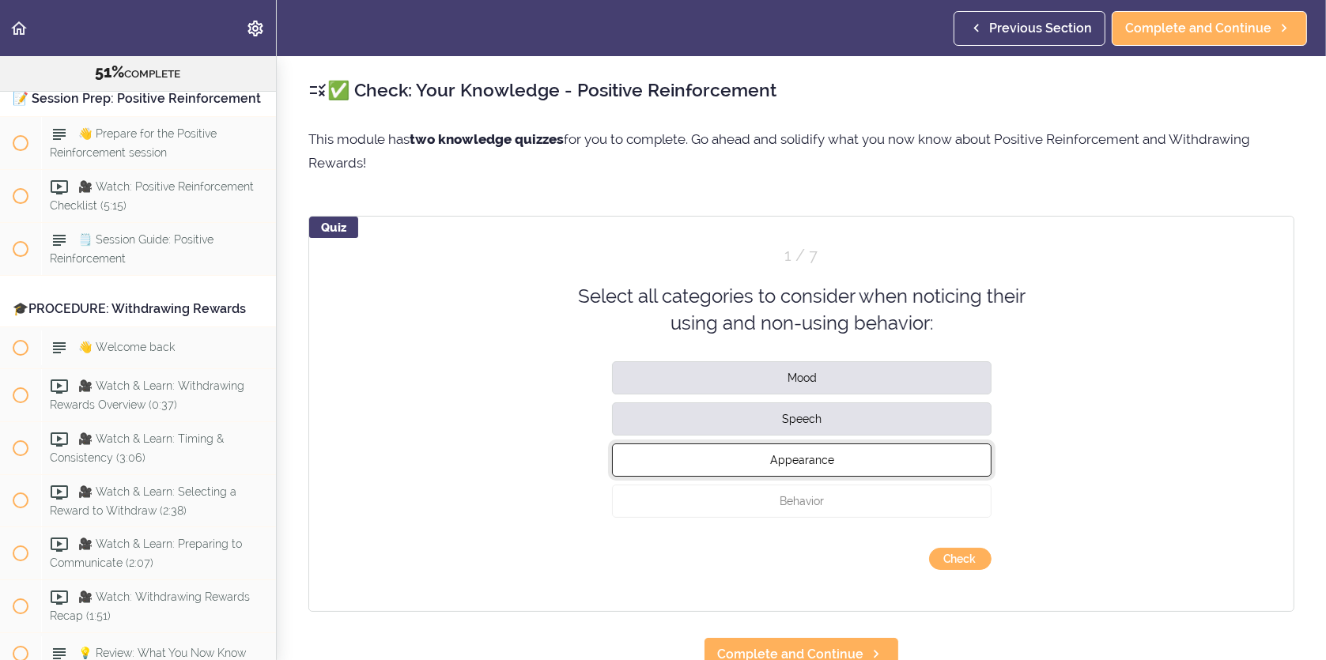
click at [818, 464] on span "Appearance" at bounding box center [801, 459] width 64 height 13
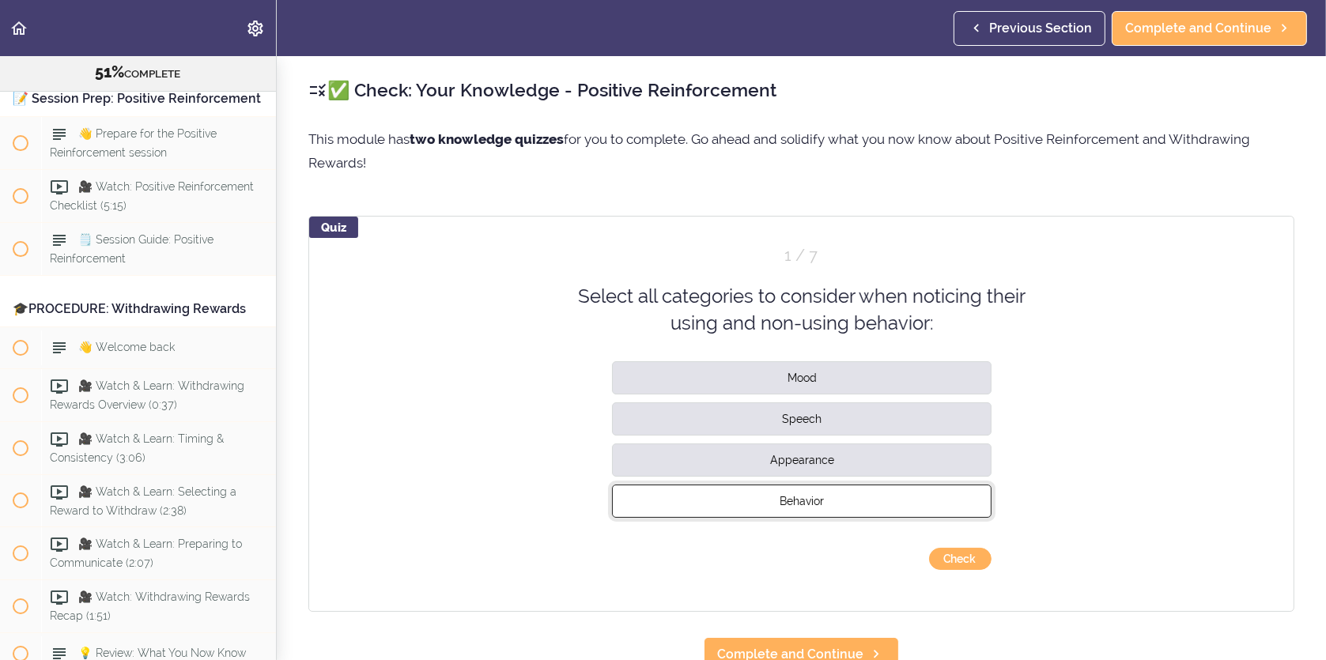
click at [816, 497] on span "Behavior" at bounding box center [802, 500] width 44 height 13
click at [950, 554] on button "Check" at bounding box center [960, 559] width 62 height 22
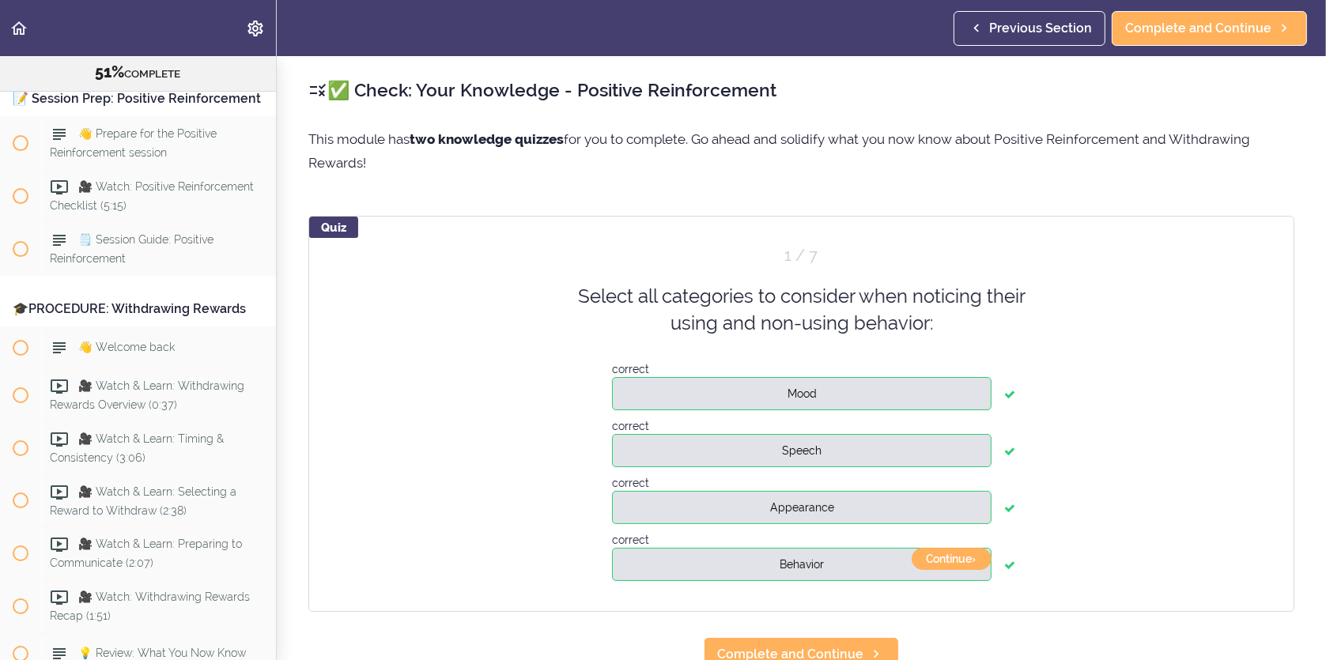
scroll to position [158, 0]
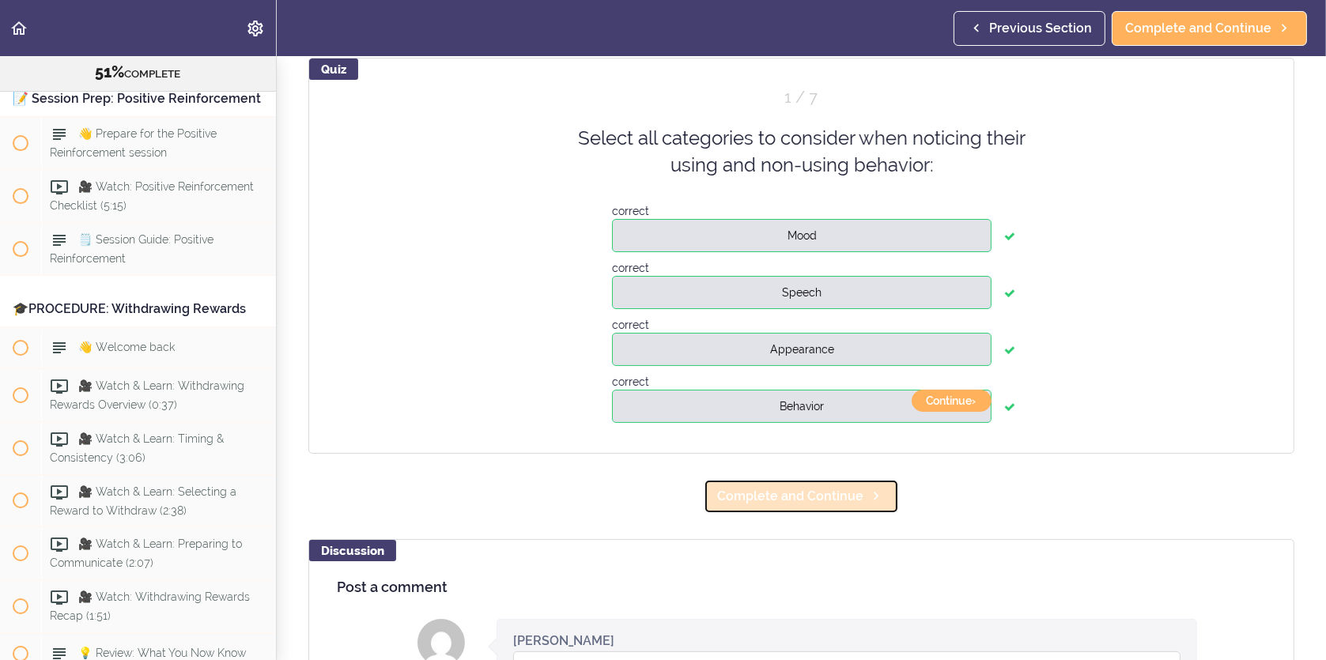
click at [831, 497] on span "Complete and Continue" at bounding box center [790, 496] width 146 height 19
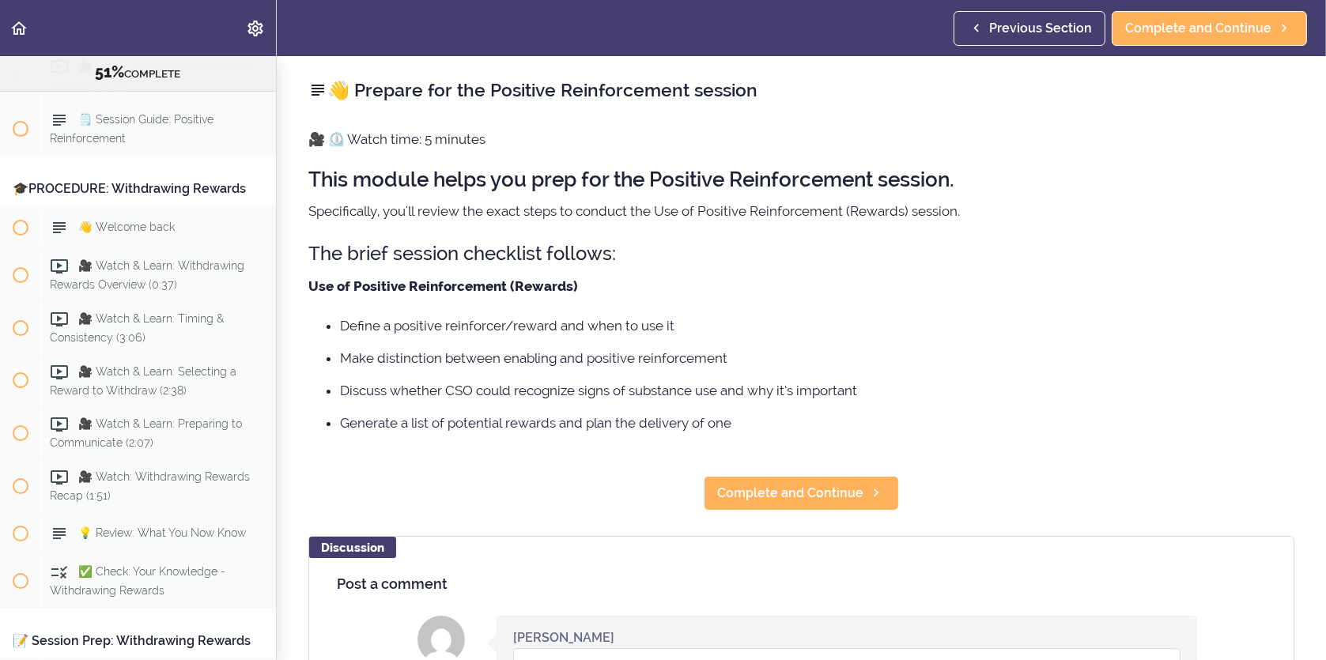
scroll to position [6335, 0]
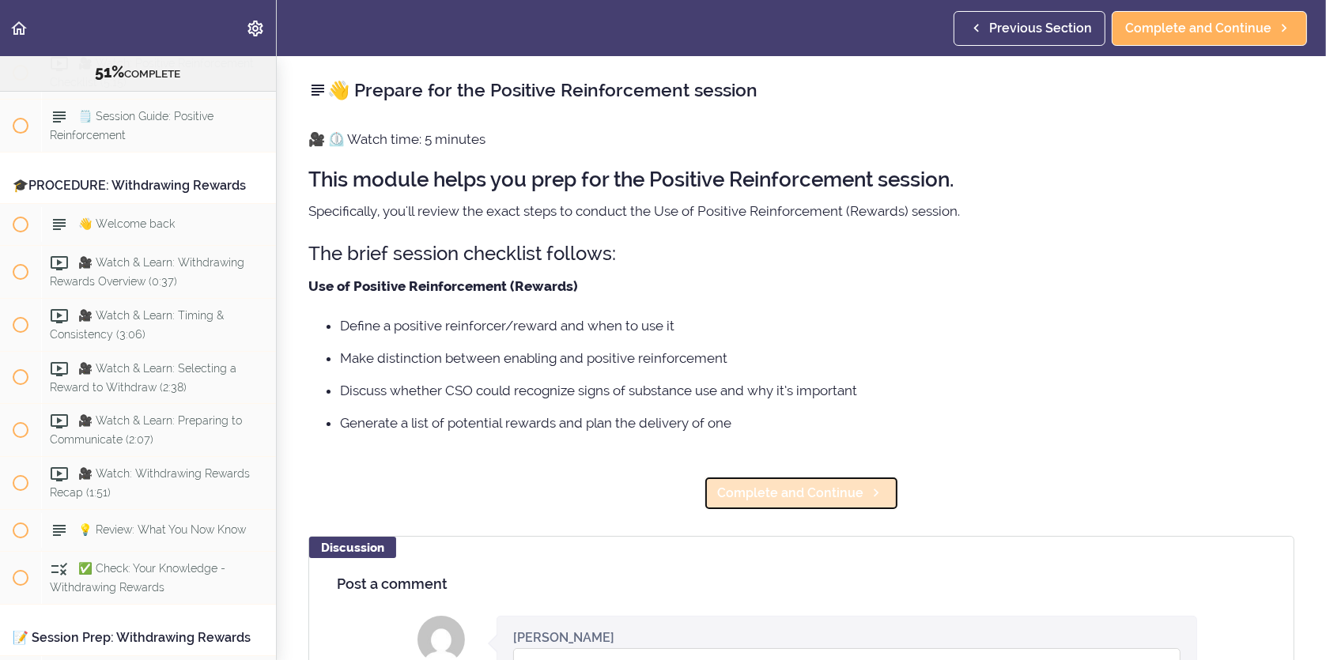
click at [830, 501] on span "Complete and Continue" at bounding box center [790, 493] width 146 height 19
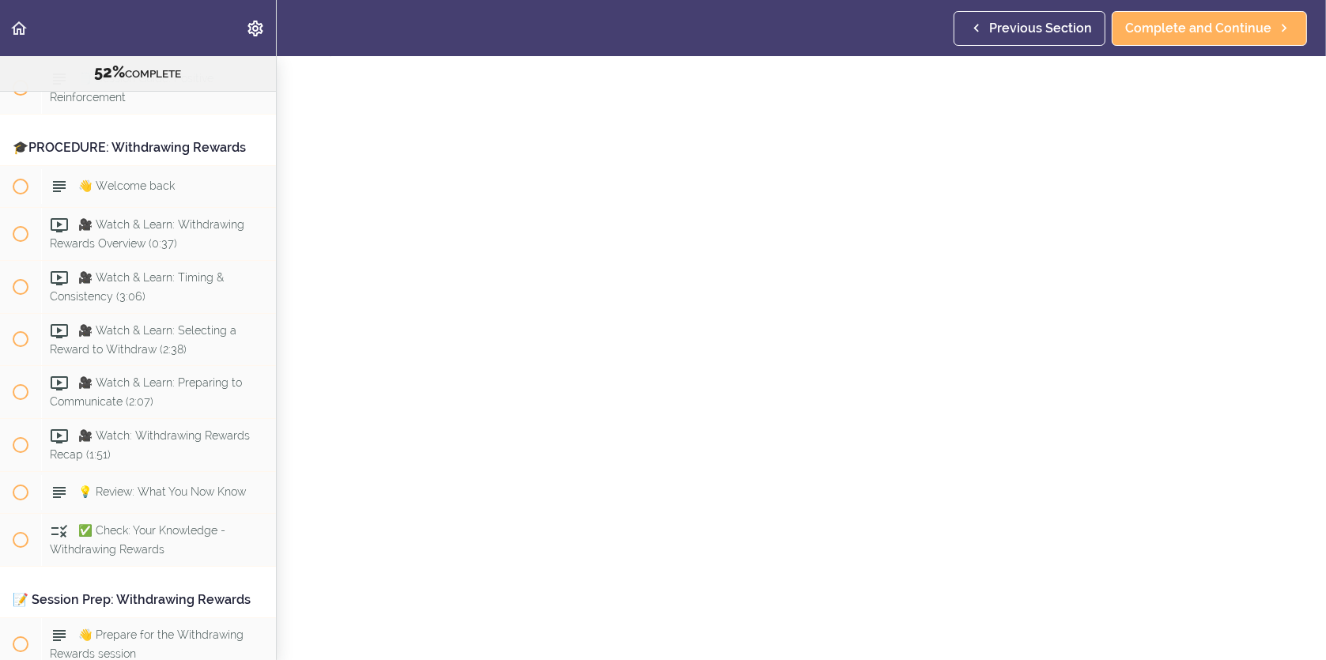
scroll to position [153, 0]
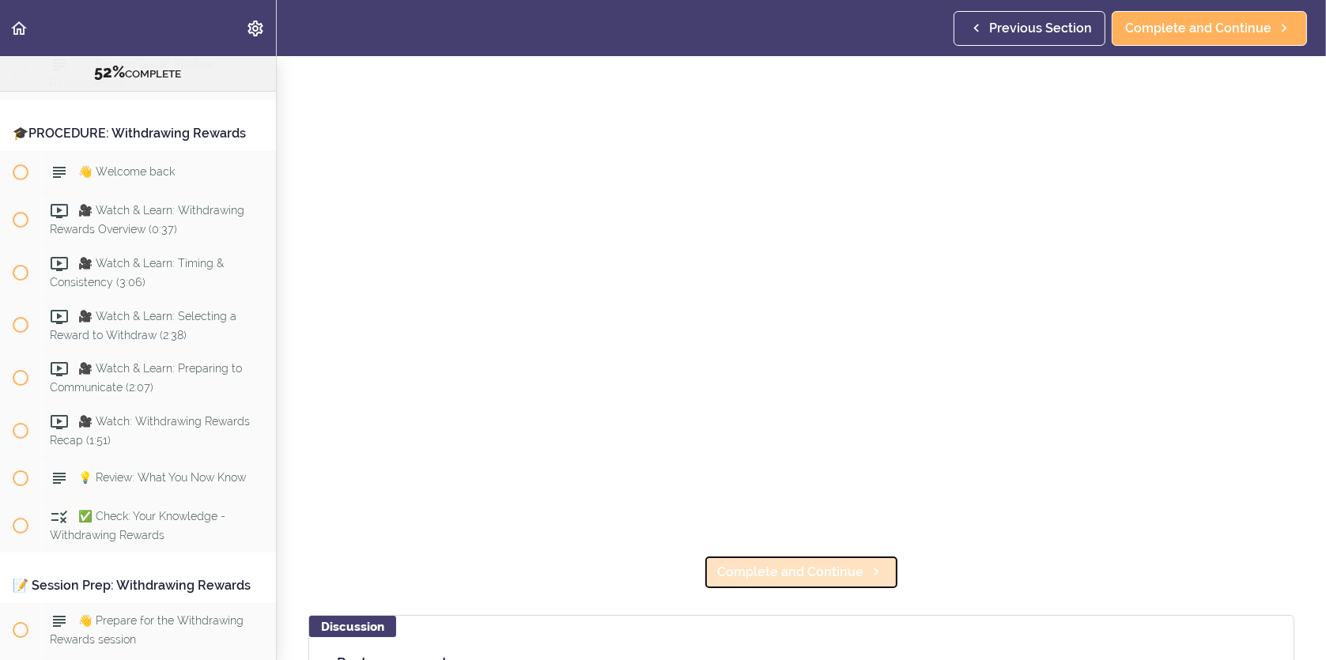
click at [822, 568] on span "Complete and Continue" at bounding box center [790, 572] width 146 height 19
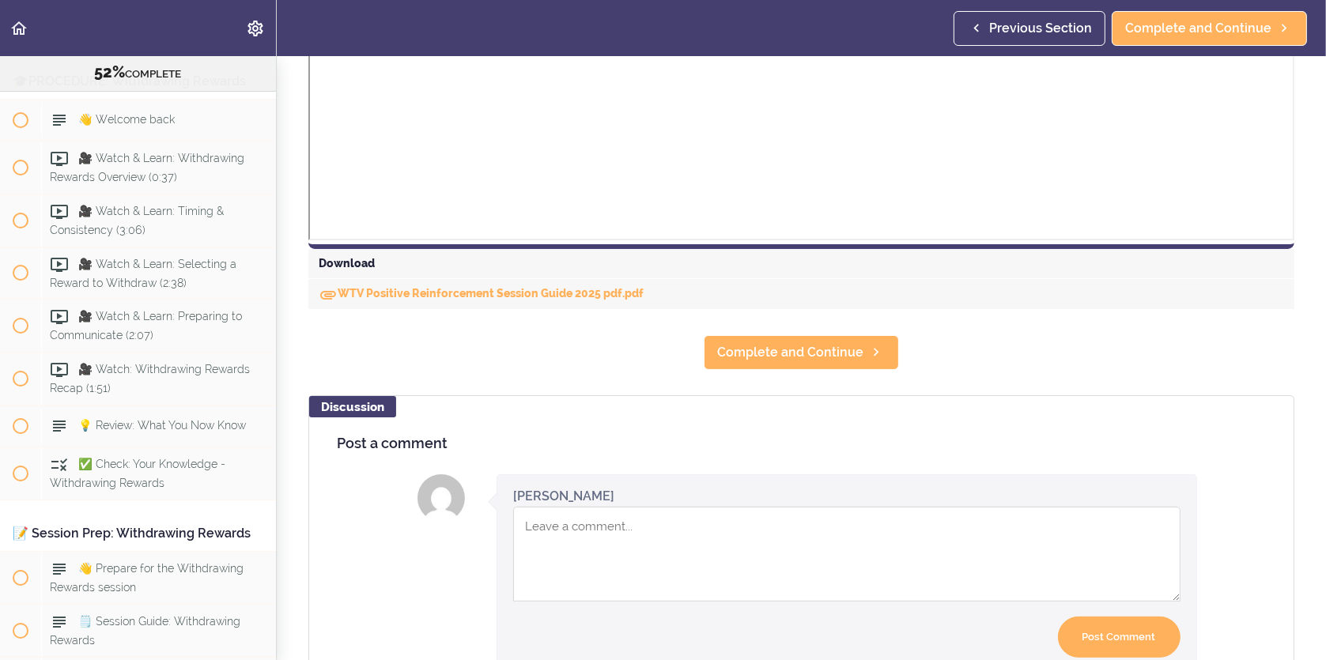
scroll to position [712, 0]
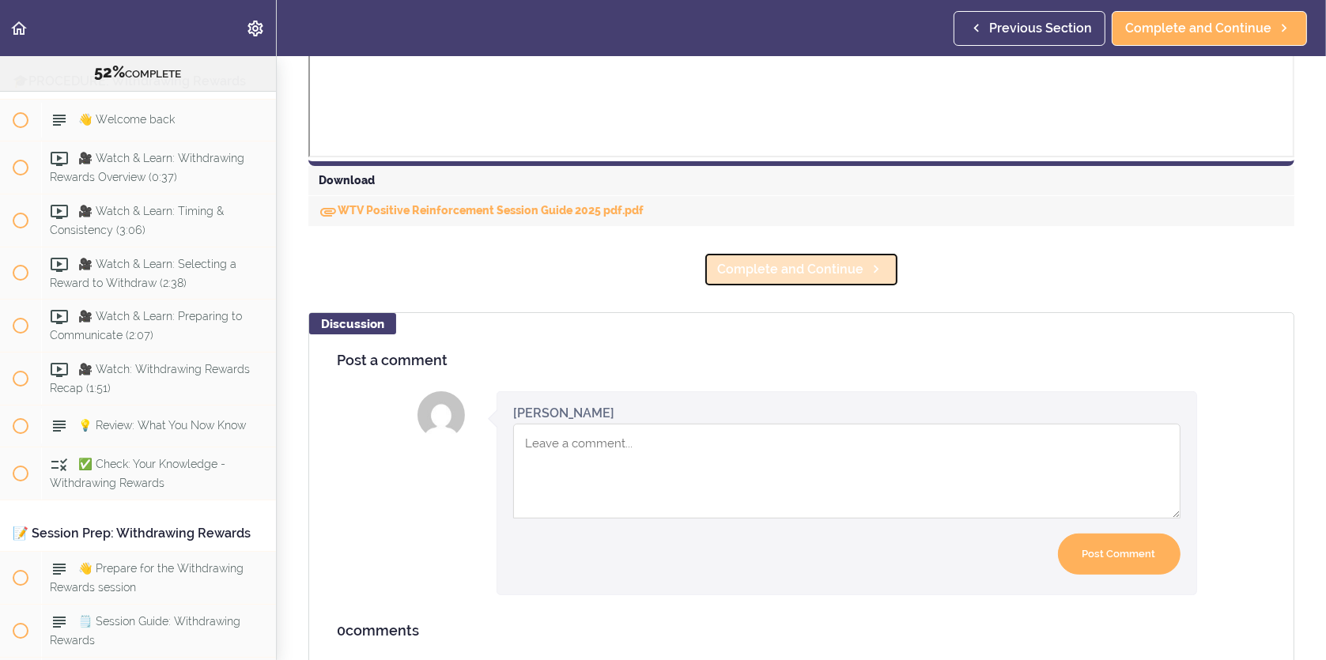
click at [803, 274] on span "Complete and Continue" at bounding box center [790, 269] width 146 height 19
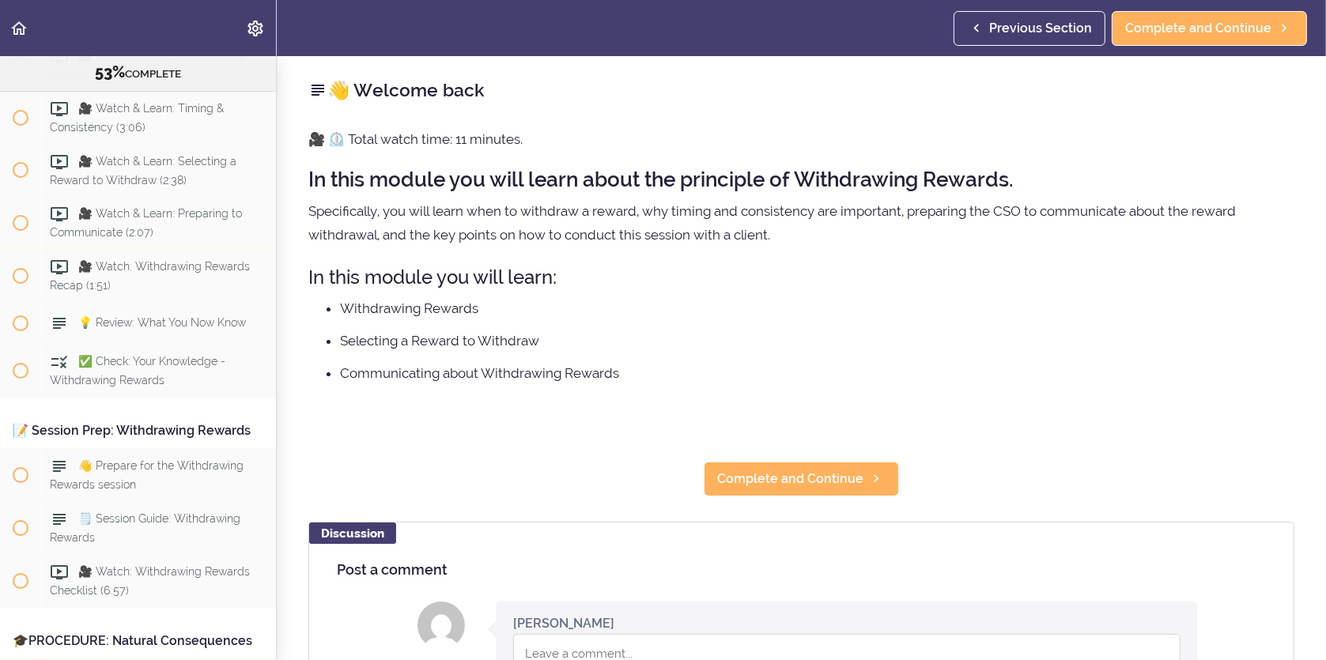
scroll to position [6544, 0]
click at [827, 478] on span "Complete and Continue" at bounding box center [790, 479] width 146 height 19
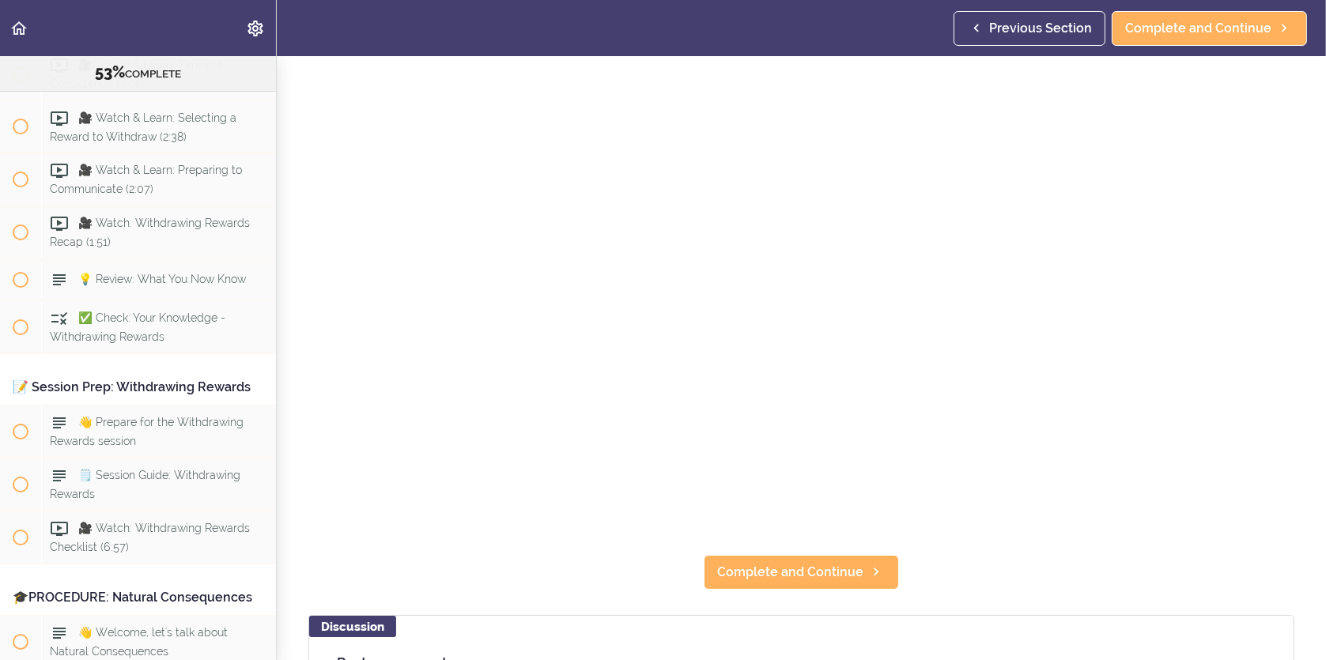
scroll to position [158, 0]
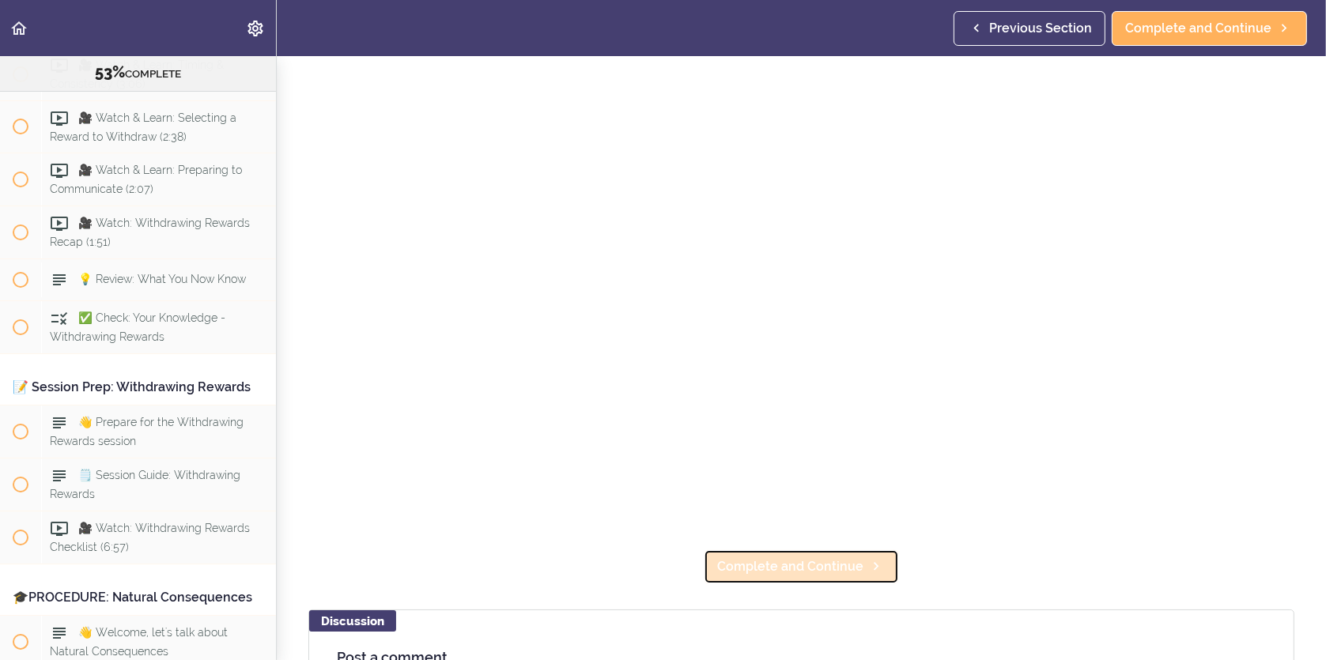
click at [844, 557] on span "Complete and Continue" at bounding box center [790, 566] width 146 height 19
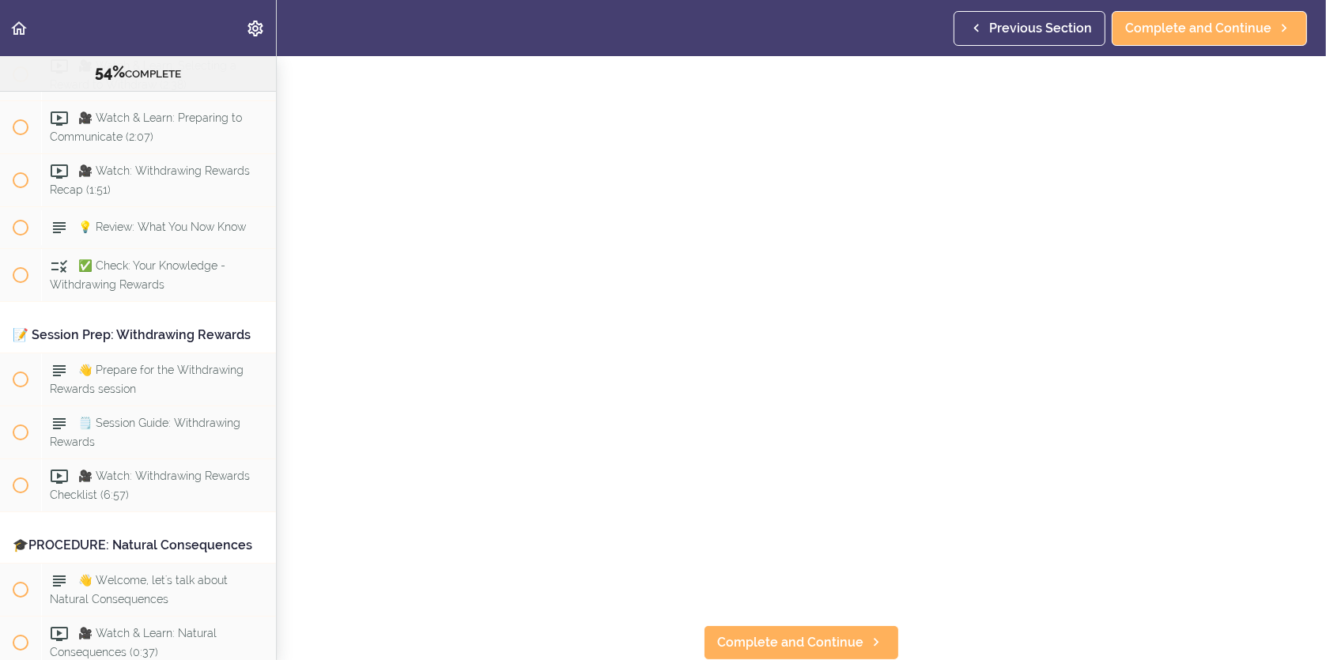
scroll to position [86, 0]
click at [765, 636] on span "Complete and Continue" at bounding box center [790, 642] width 146 height 19
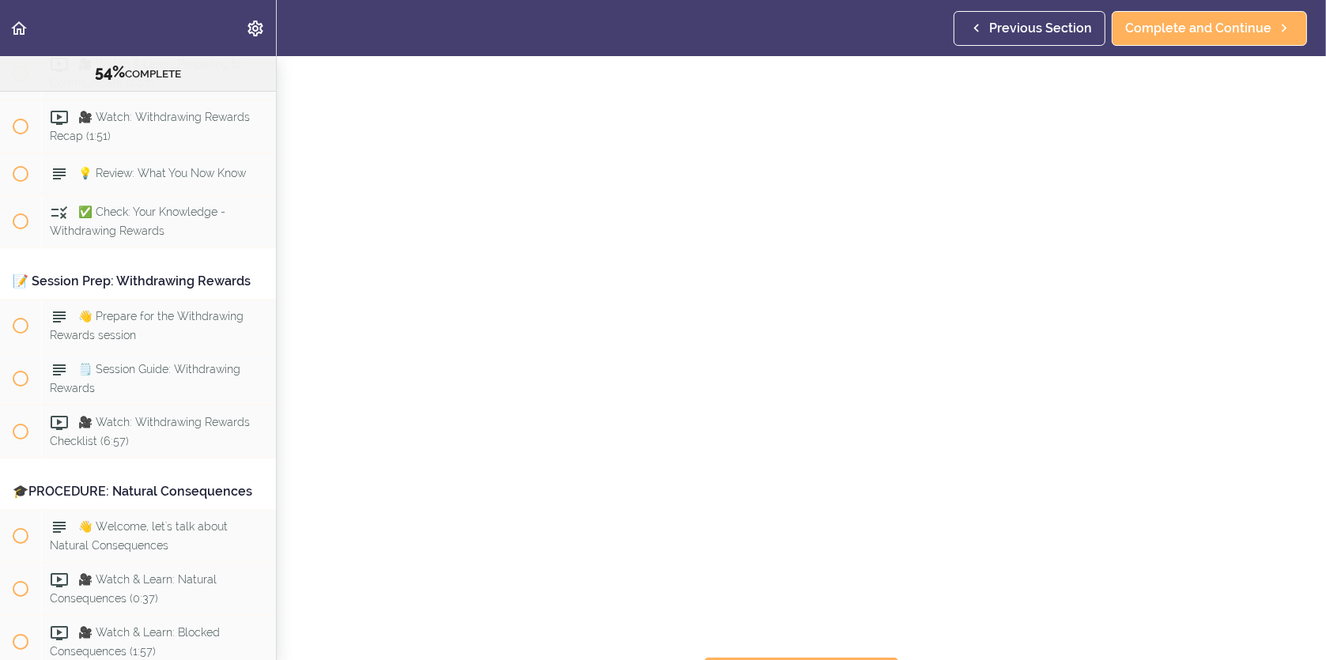
scroll to position [86, 0]
click at [839, 633] on span "Complete and Continue" at bounding box center [790, 642] width 146 height 19
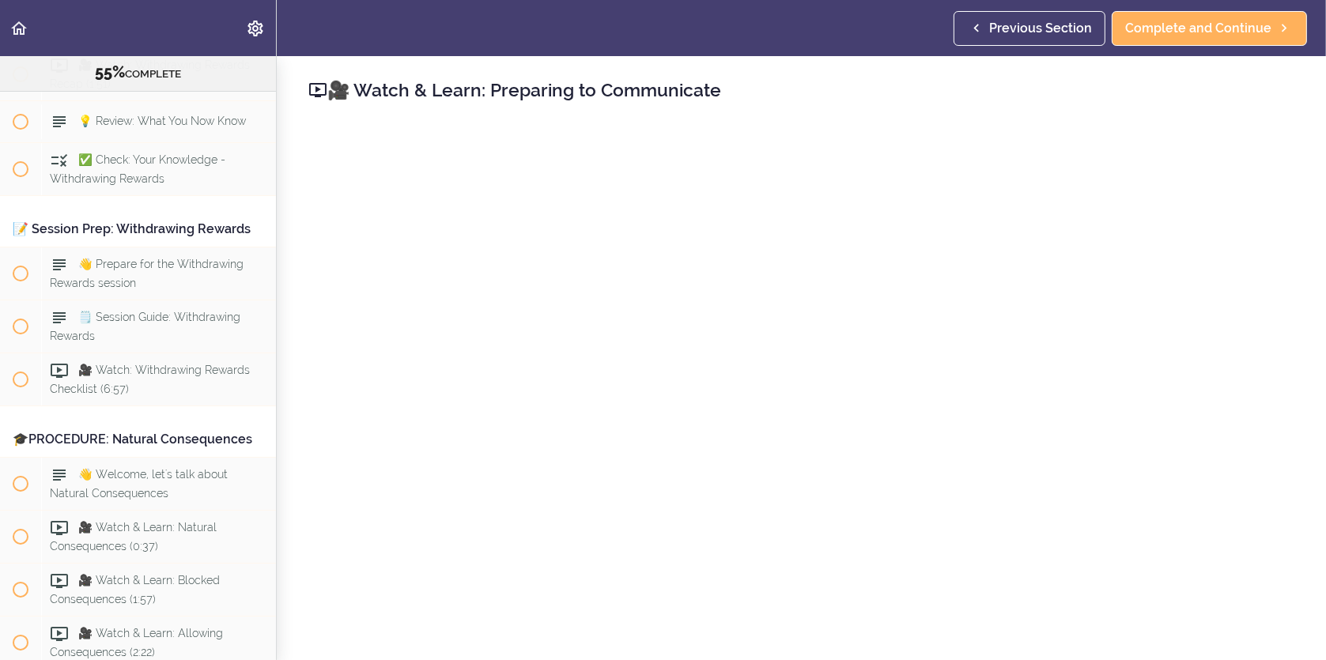
scroll to position [79, 0]
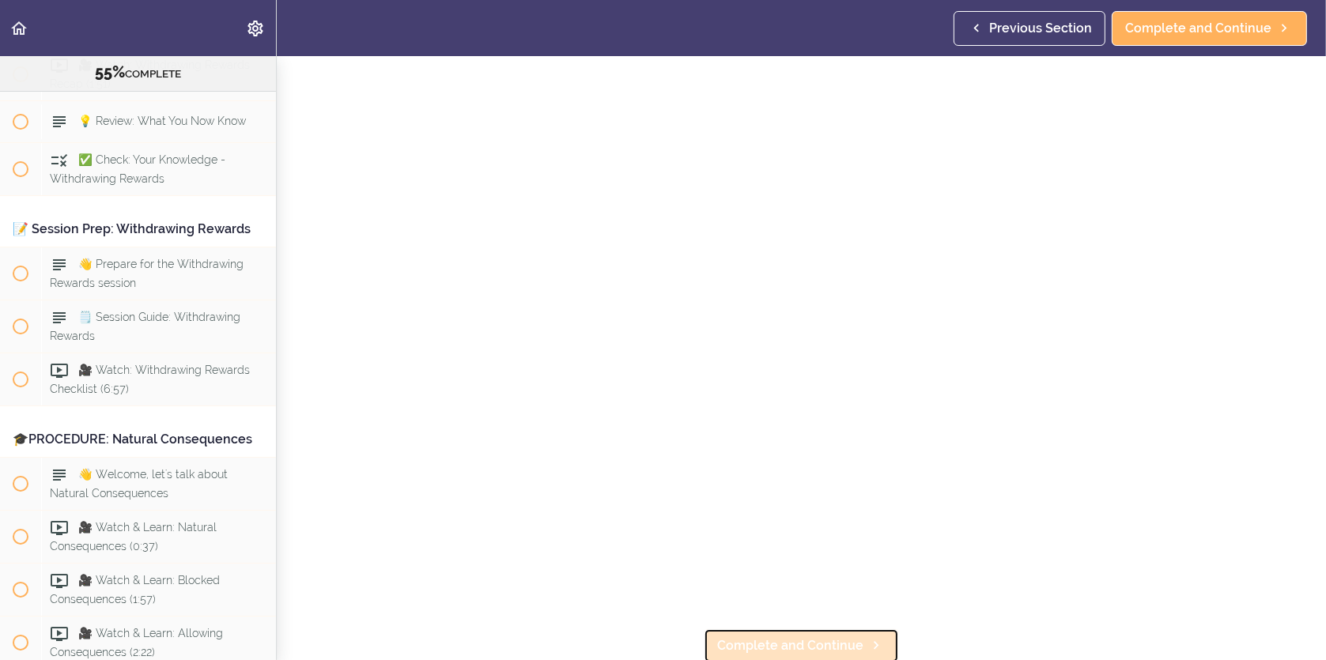
click at [838, 639] on span "Complete and Continue" at bounding box center [790, 646] width 146 height 19
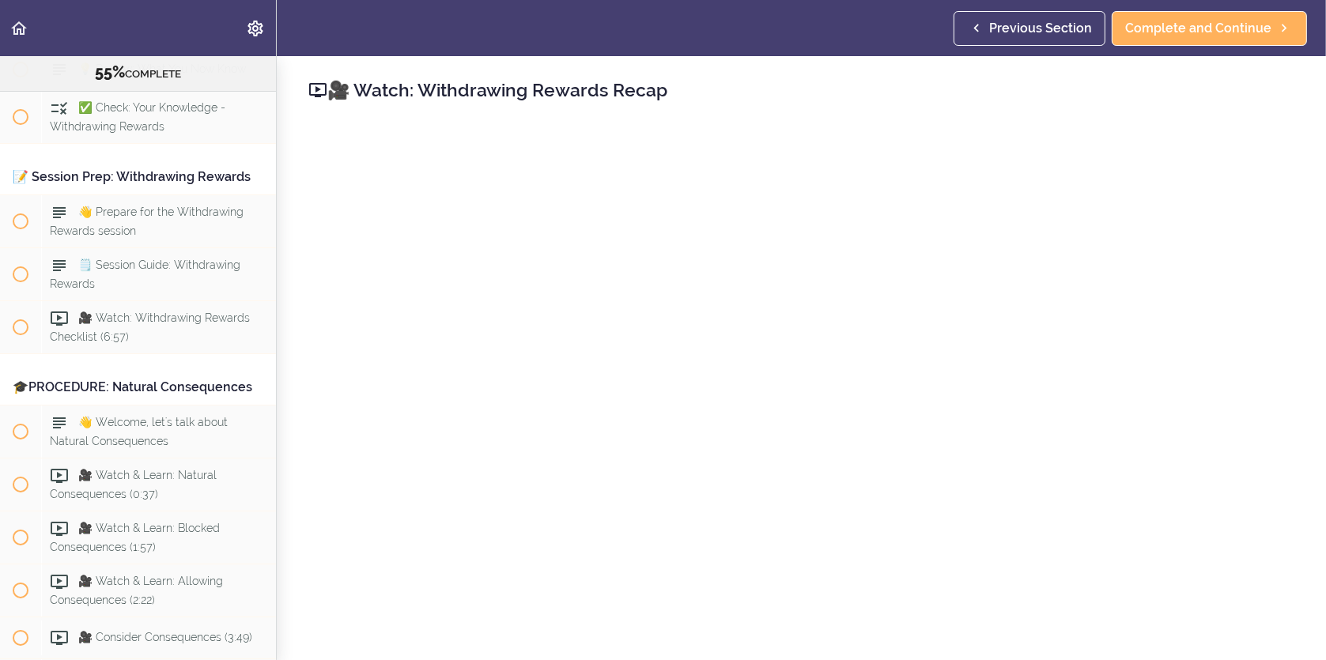
scroll to position [86, 0]
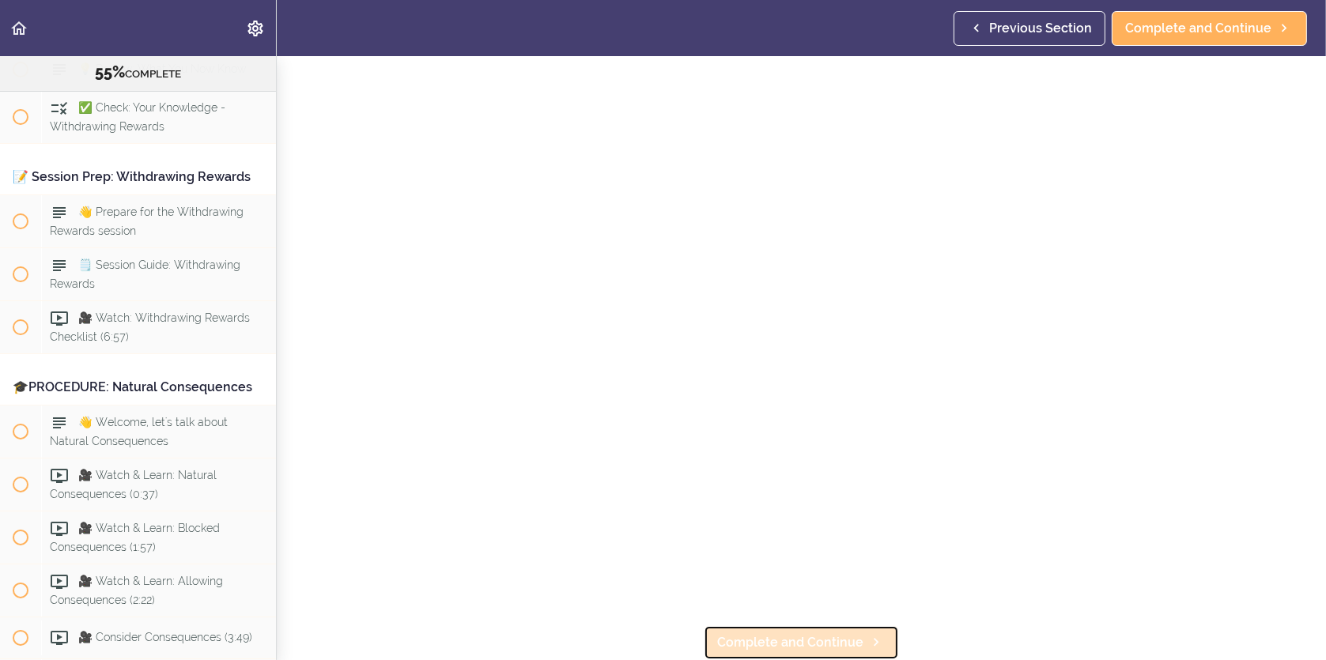
click at [867, 634] on icon at bounding box center [876, 642] width 19 height 17
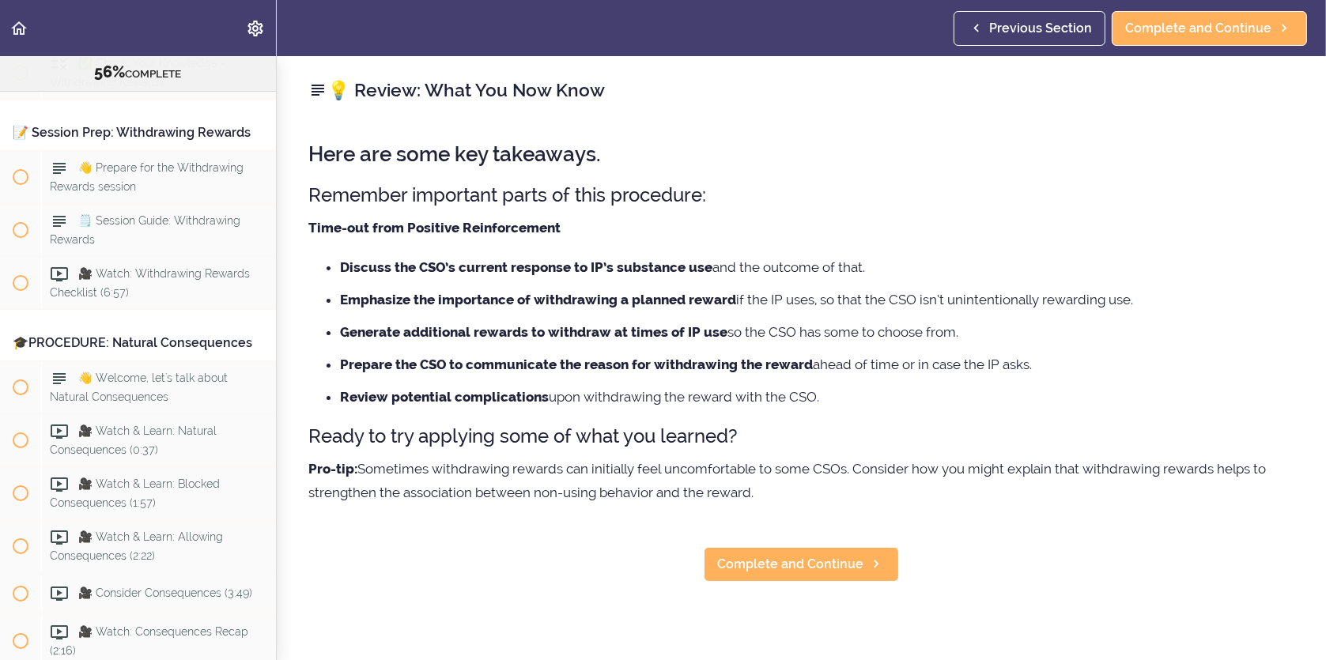
scroll to position [6850, 0]
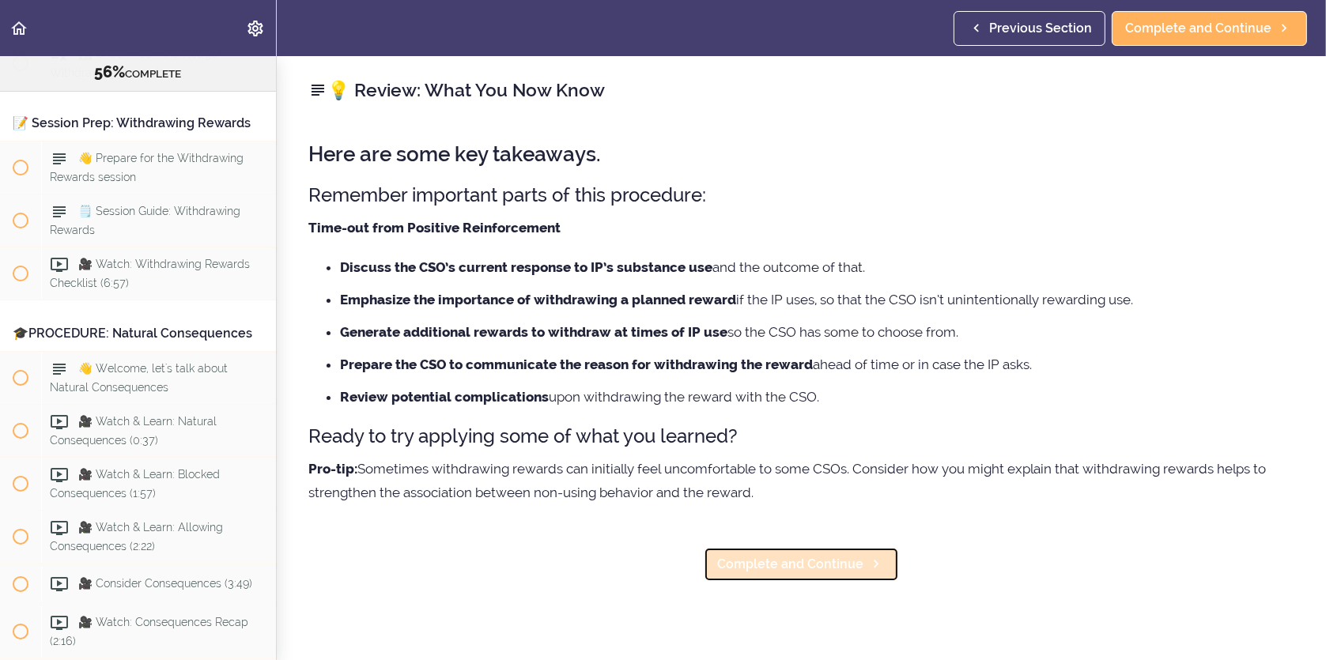
click at [843, 562] on span "Complete and Continue" at bounding box center [790, 564] width 146 height 19
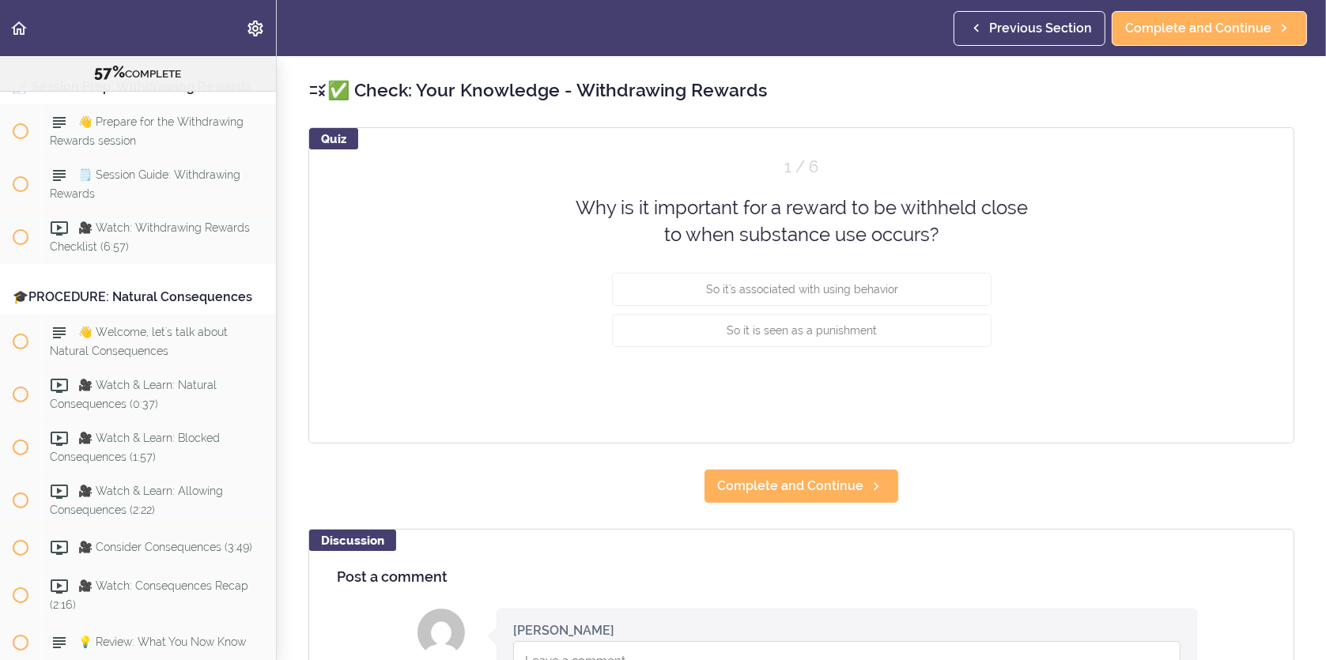
scroll to position [6891, 0]
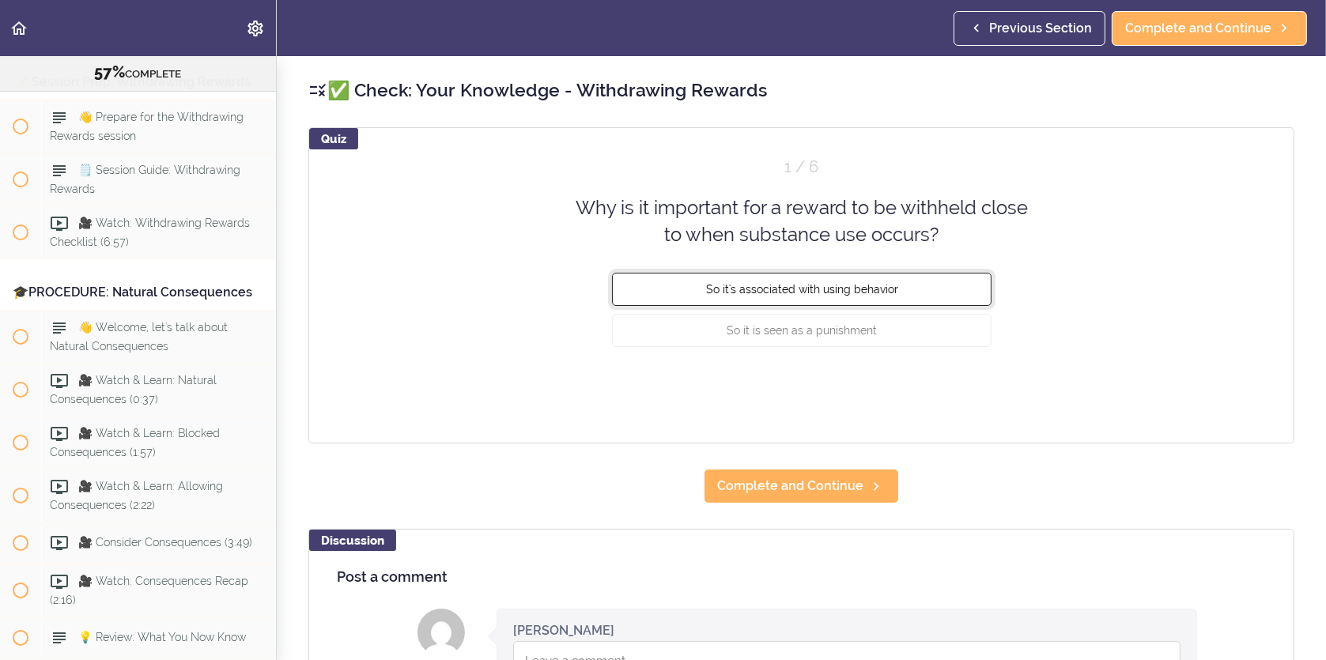
click at [800, 295] on button "So it's associated with using behavior" at bounding box center [802, 288] width 380 height 33
click at [950, 374] on div "Quiz 1 / 6 Why is it important for a reward to be withheld close to when substa…" at bounding box center [801, 285] width 986 height 316
click at [948, 383] on button "Check" at bounding box center [960, 389] width 62 height 22
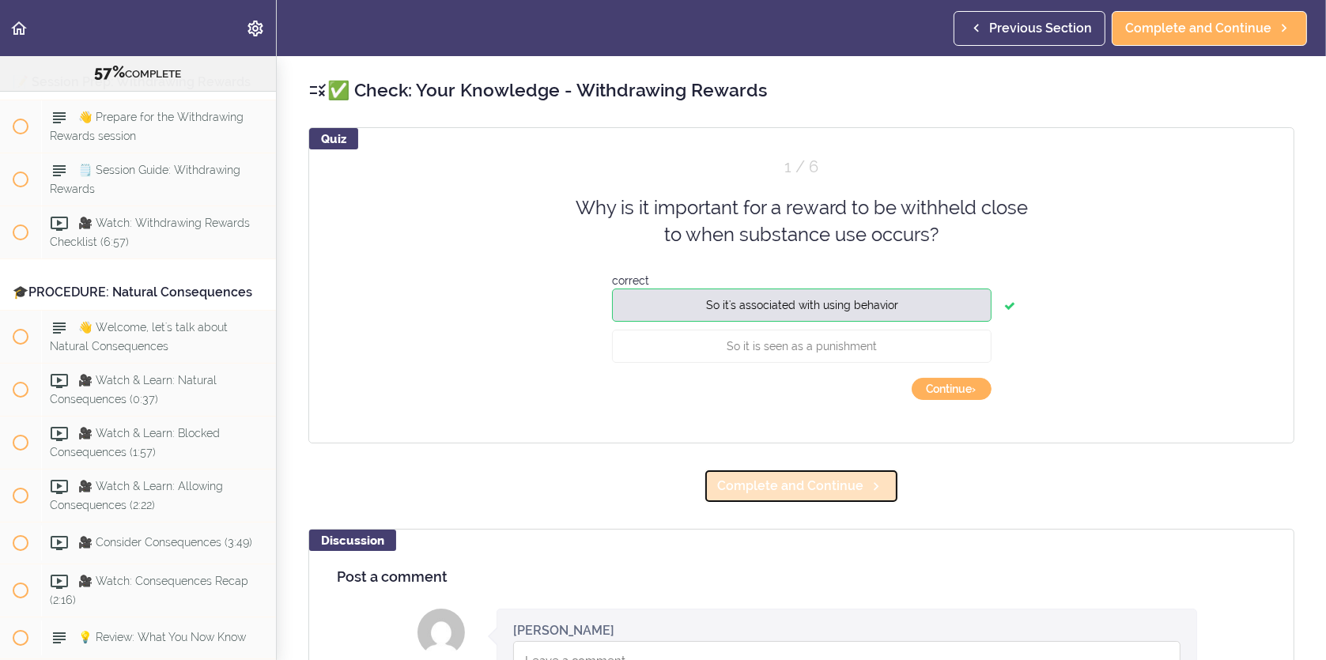
click at [867, 492] on icon at bounding box center [876, 486] width 19 height 17
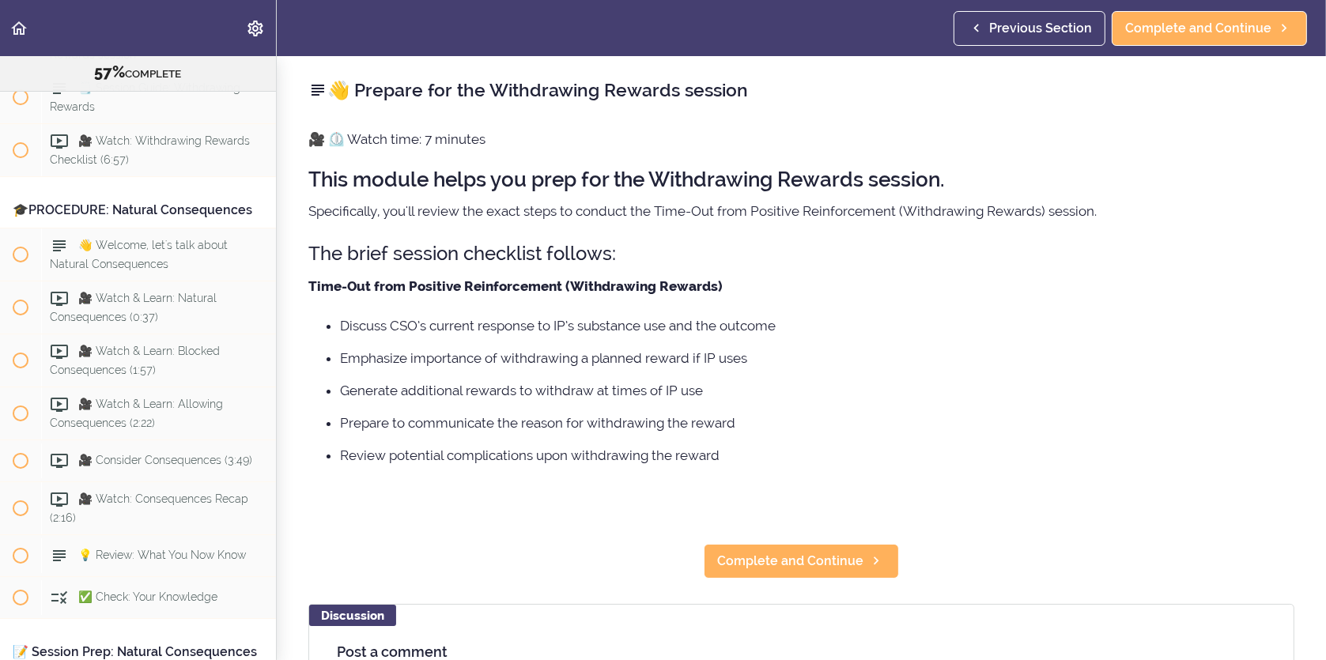
scroll to position [6996, 0]
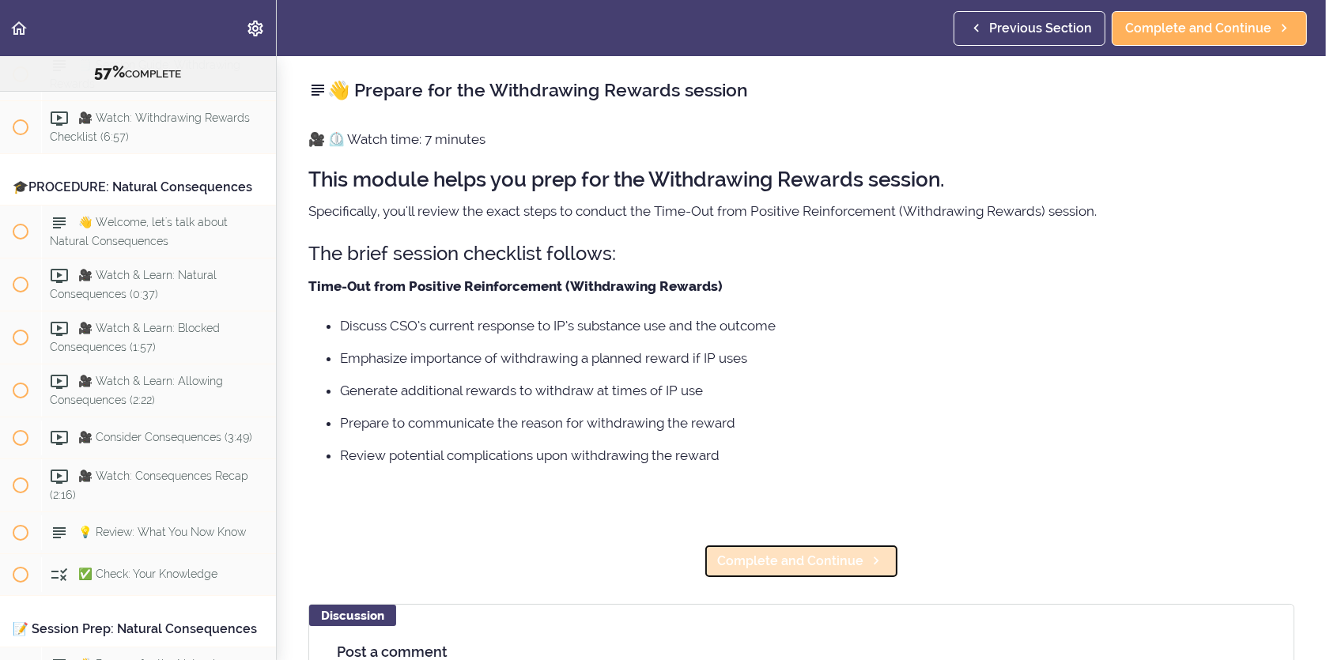
click at [845, 561] on span "Complete and Continue" at bounding box center [790, 561] width 146 height 19
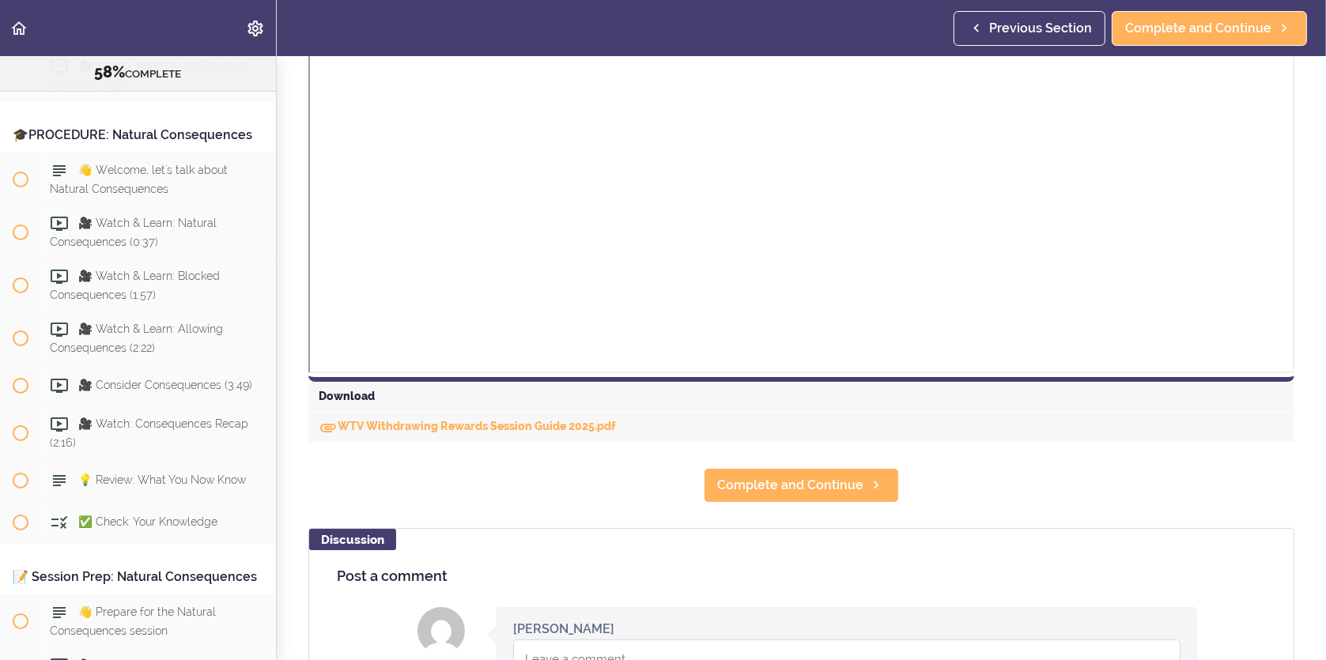
scroll to position [633, 0]
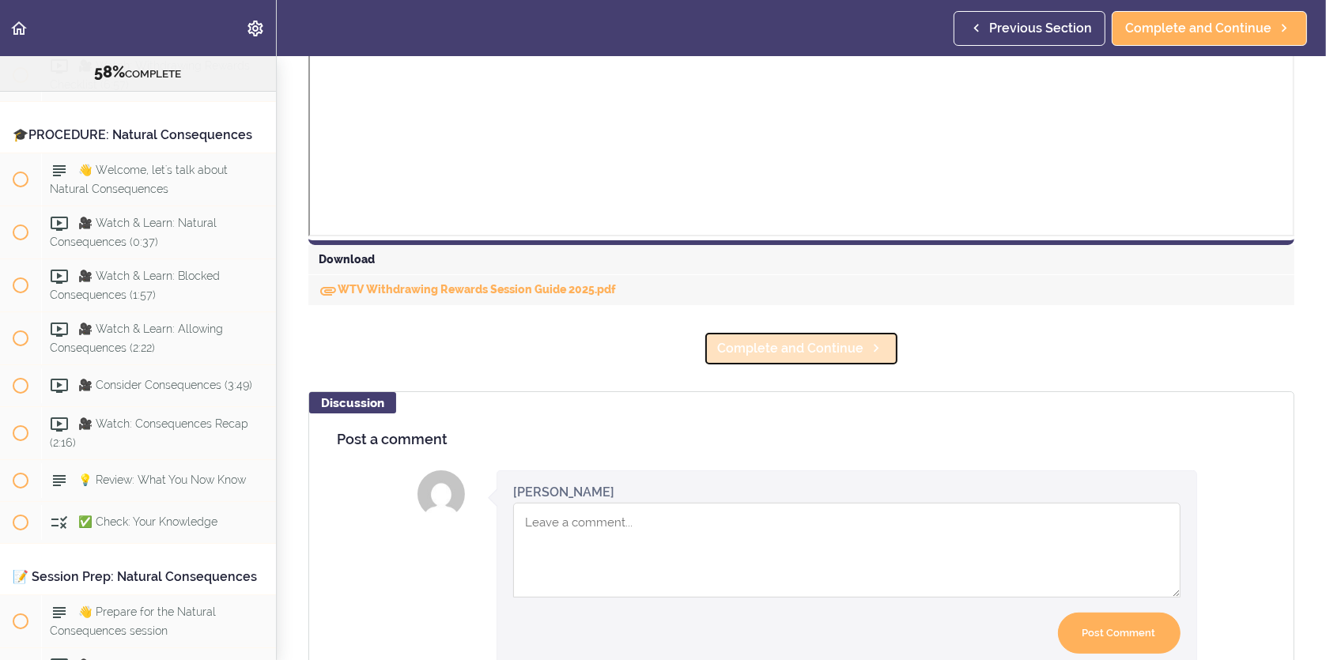
click at [773, 358] on link "Complete and Continue" at bounding box center [801, 348] width 195 height 35
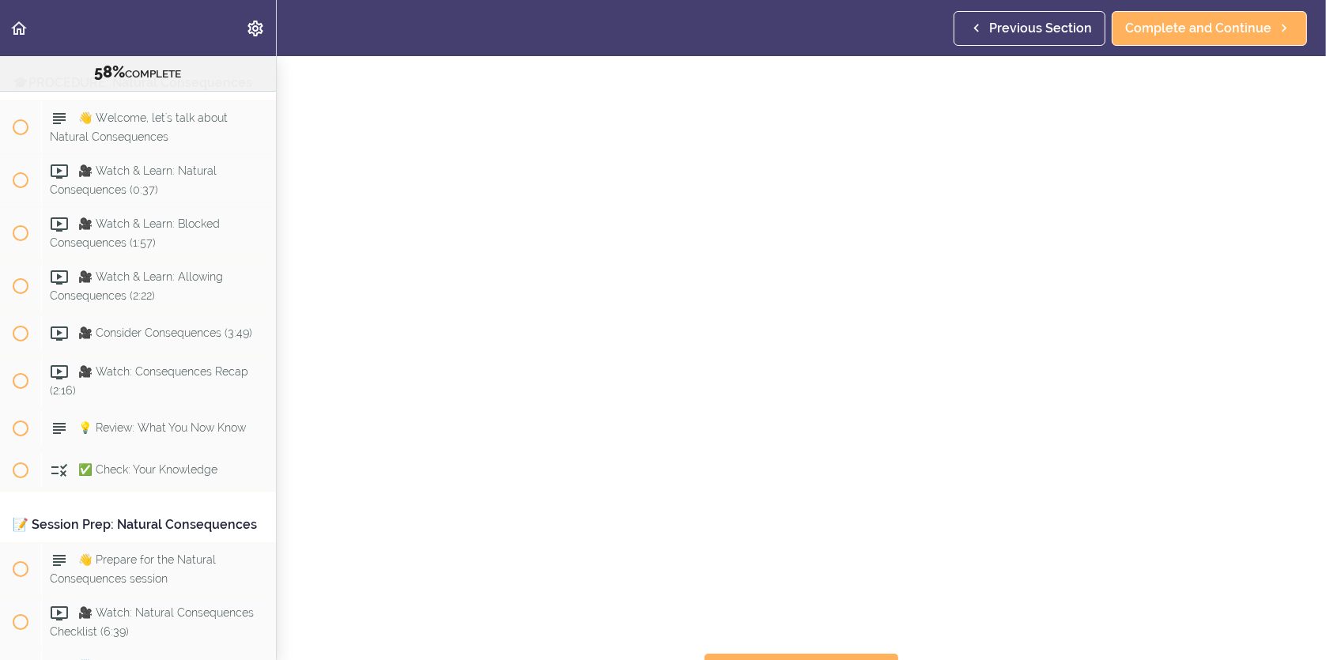
scroll to position [79, 0]
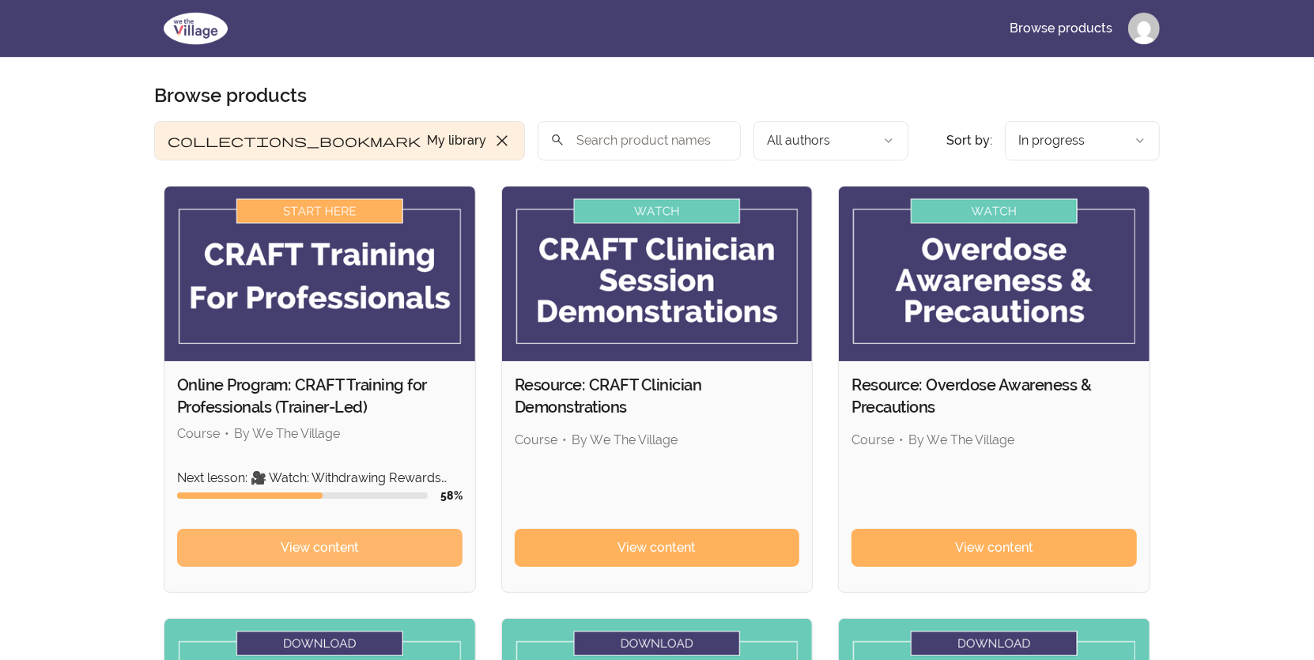
click at [351, 553] on span "View content" at bounding box center [320, 548] width 78 height 19
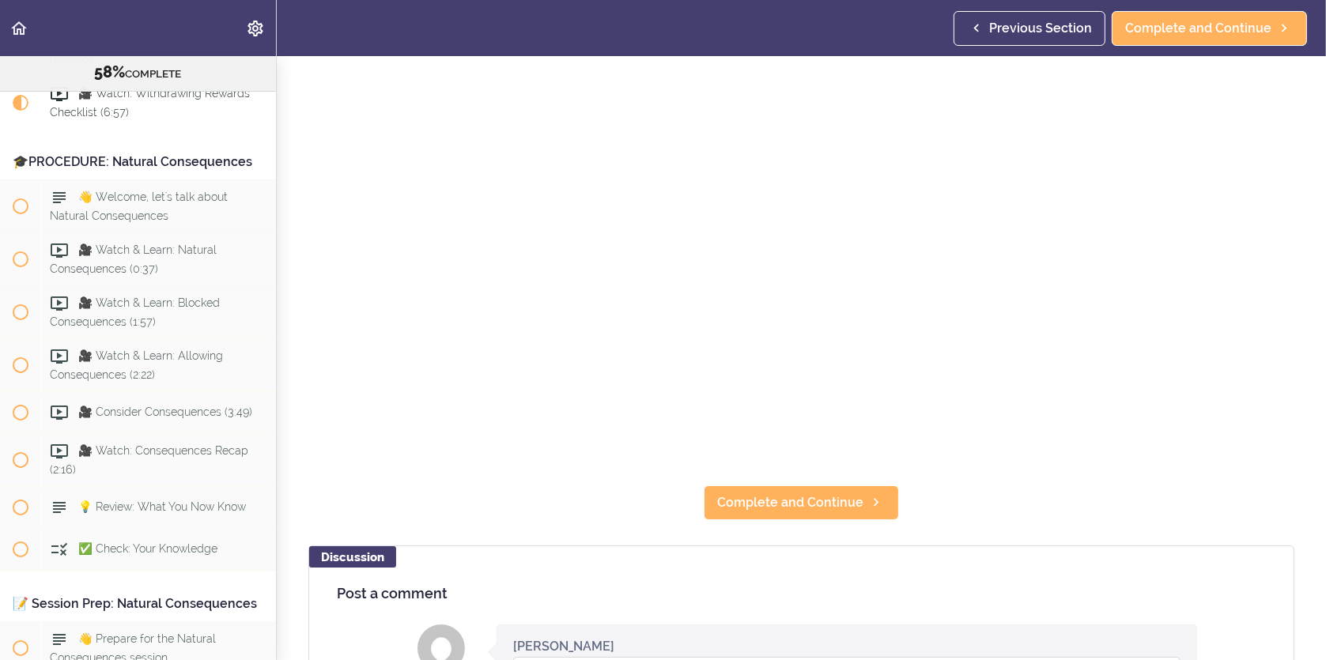
scroll to position [316, 0]
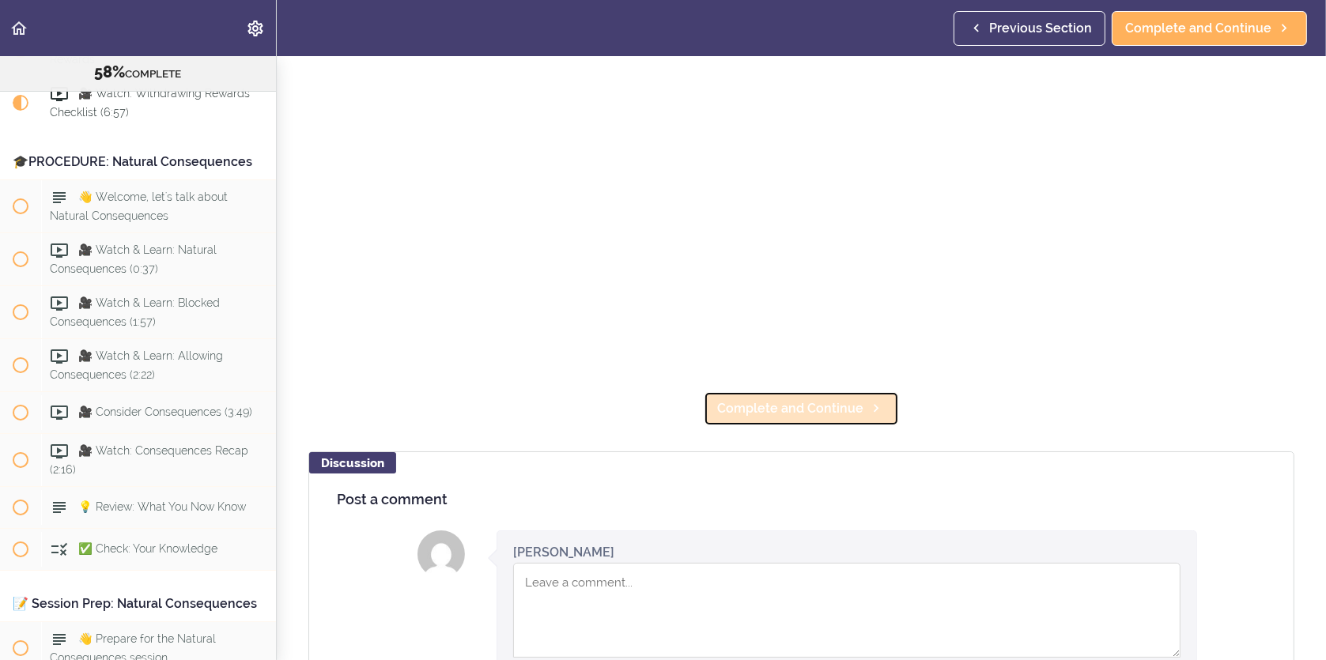
click at [758, 402] on span "Complete and Continue" at bounding box center [790, 408] width 146 height 19
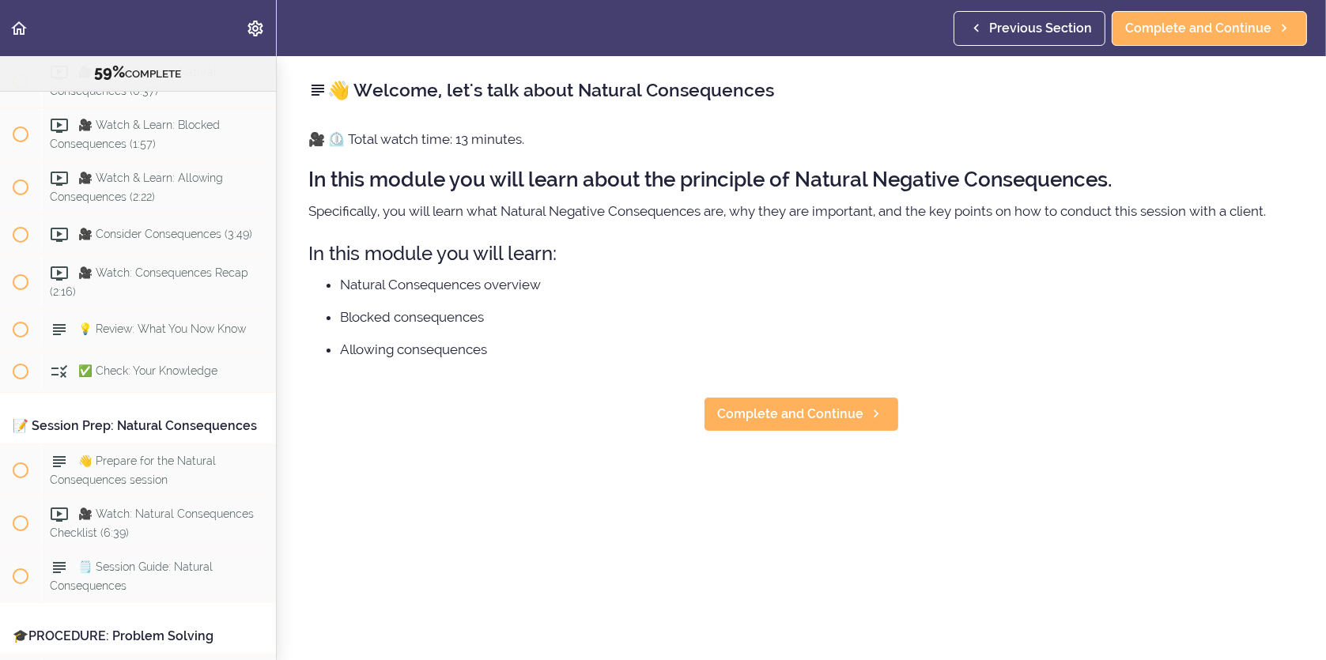
scroll to position [7205, 0]
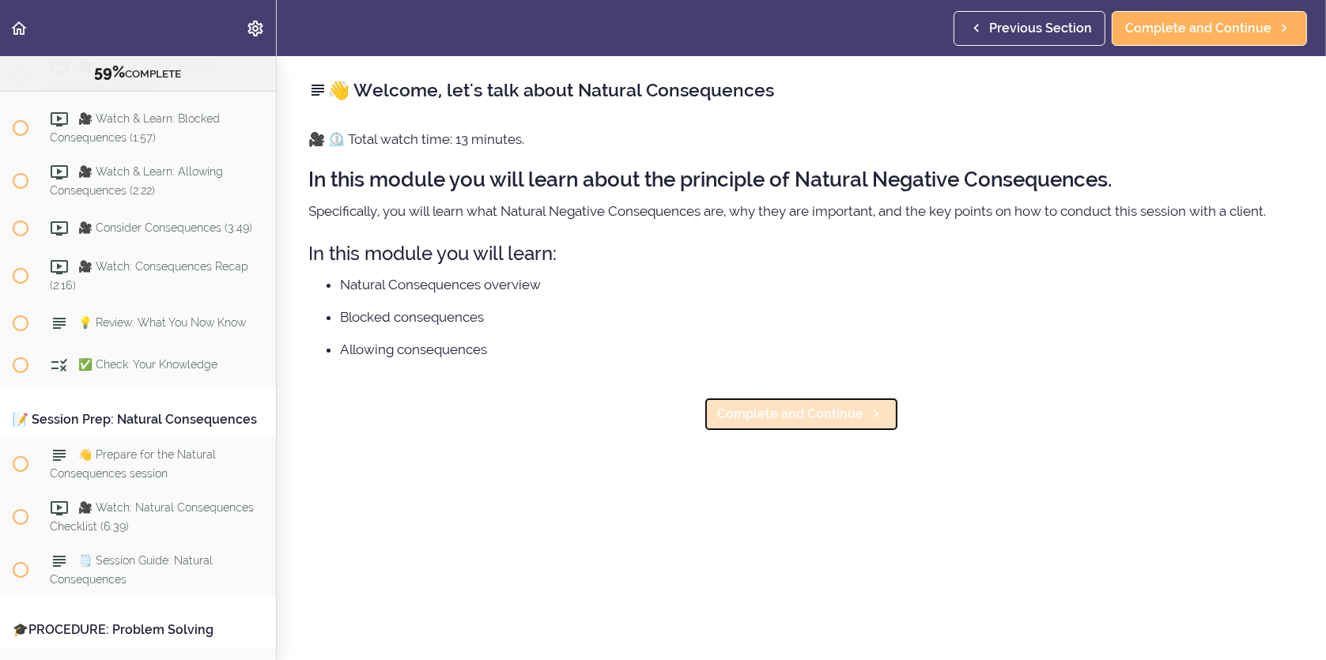
click at [759, 403] on link "Complete and Continue" at bounding box center [801, 414] width 195 height 35
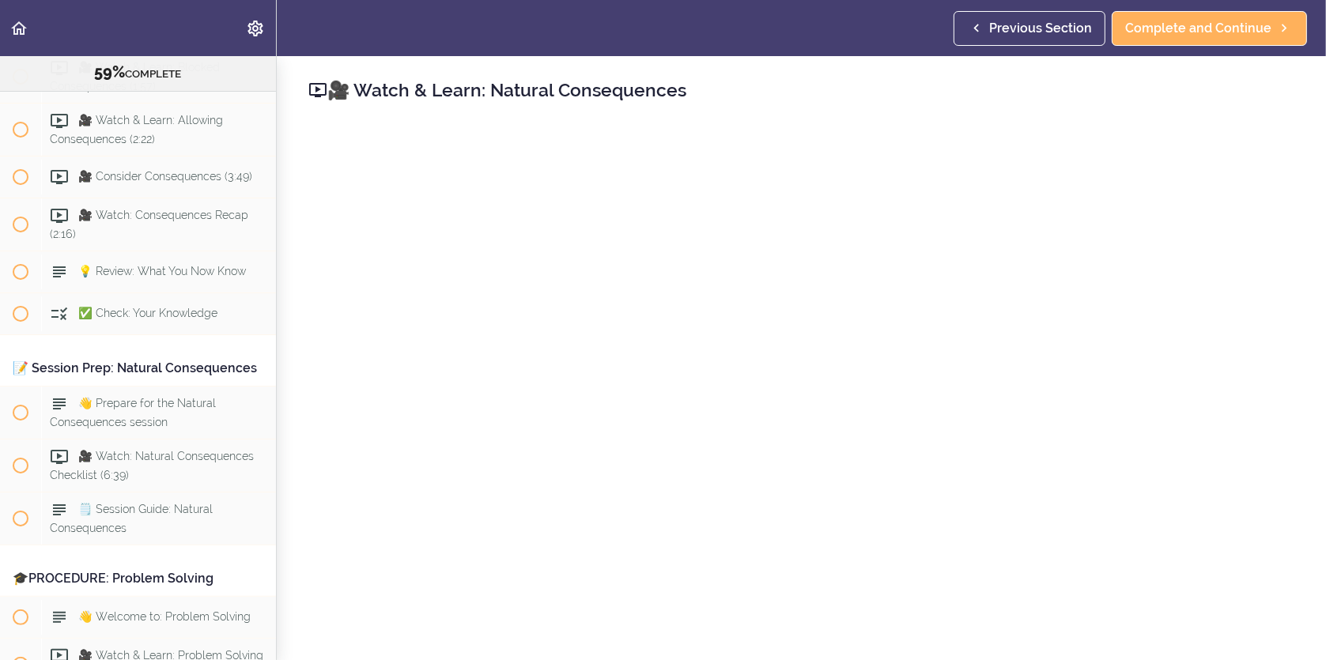
scroll to position [7258, 0]
